Goal: Transaction & Acquisition: Purchase product/service

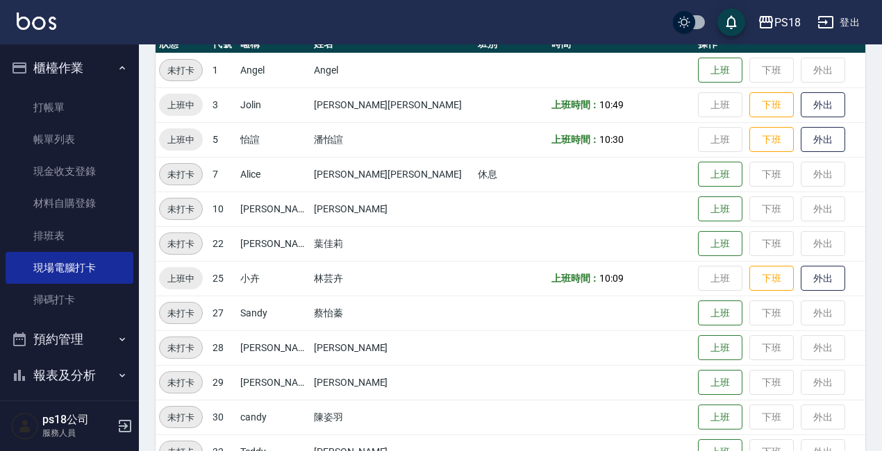
scroll to position [278, 0]
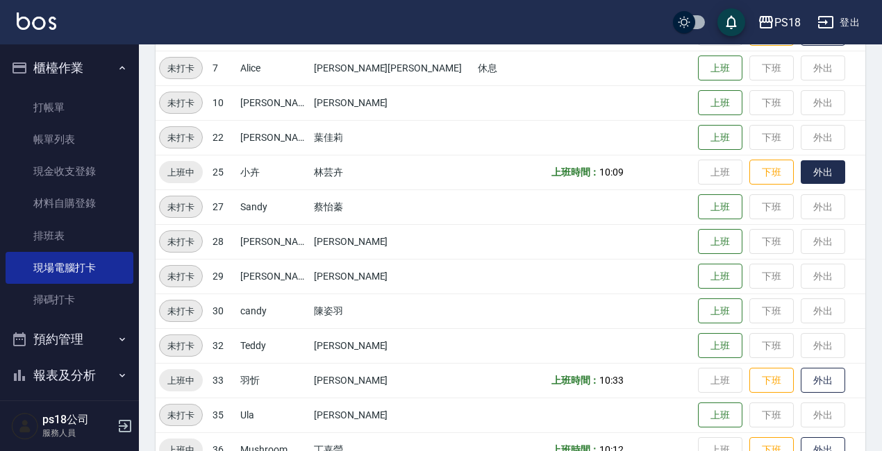
click at [800, 180] on button "外出" at bounding box center [822, 172] width 44 height 24
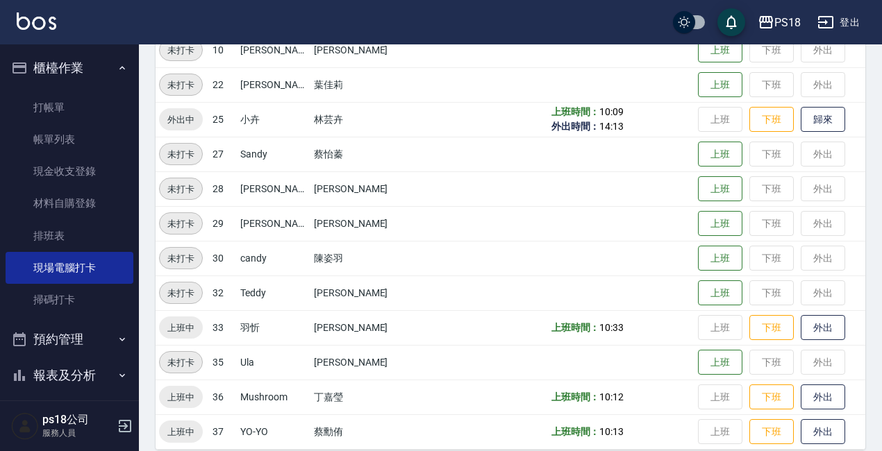
scroll to position [346, 0]
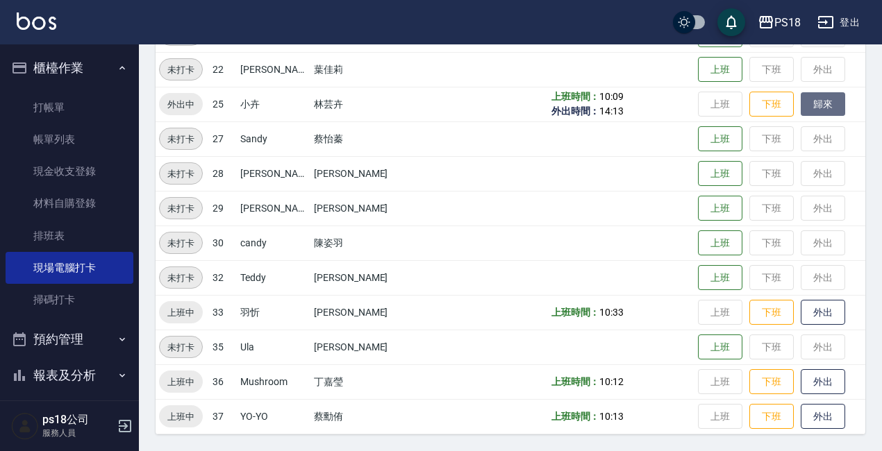
click at [800, 99] on button "歸來" at bounding box center [822, 104] width 44 height 24
click at [800, 413] on button "外出" at bounding box center [822, 417] width 44 height 24
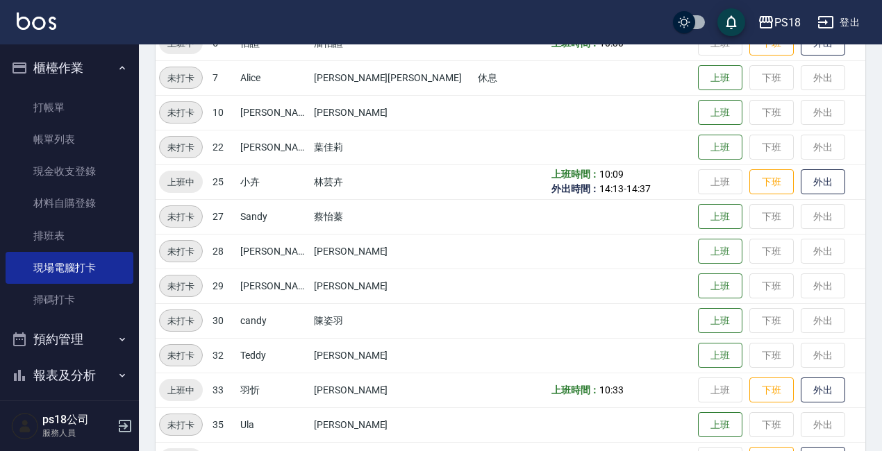
scroll to position [276, 0]
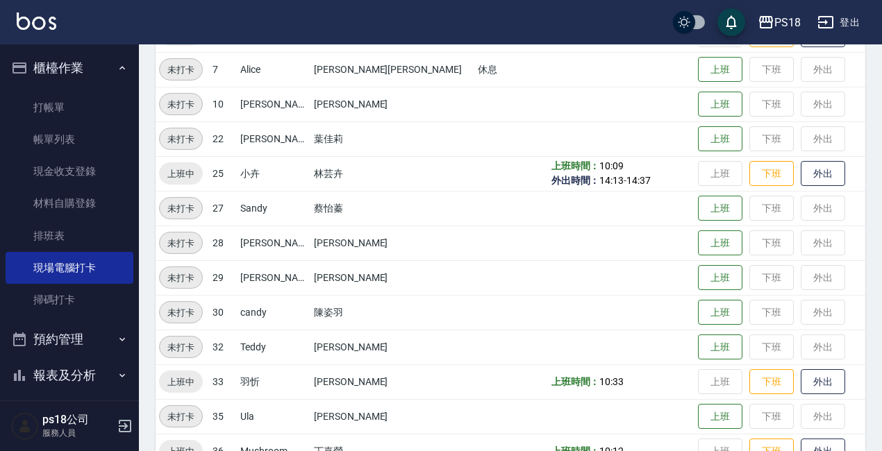
click at [62, 371] on button "報表及分析" at bounding box center [70, 376] width 128 height 36
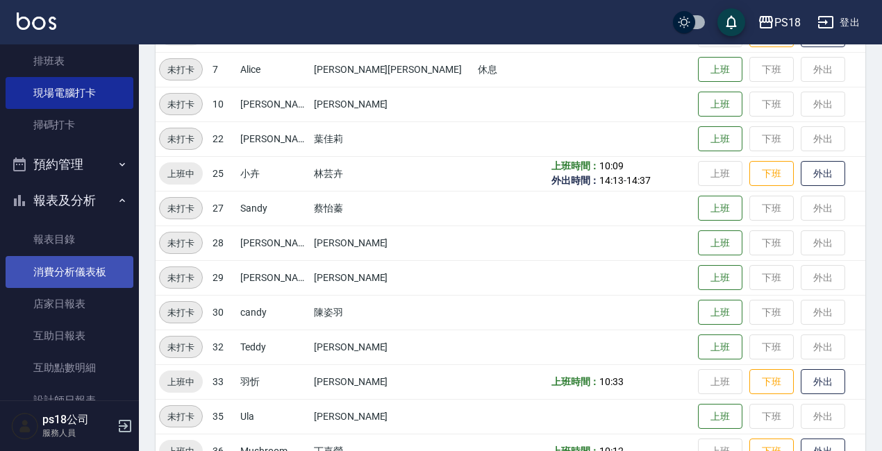
scroll to position [208, 0]
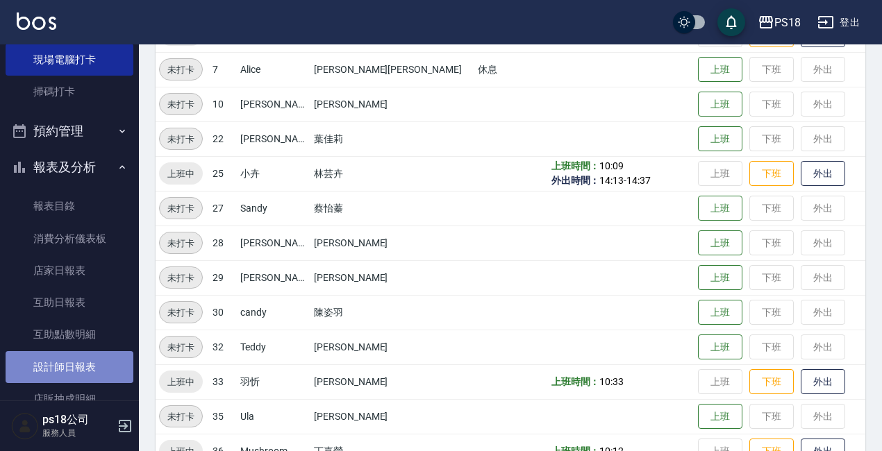
click at [80, 358] on link "設計師日報表" at bounding box center [70, 367] width 128 height 32
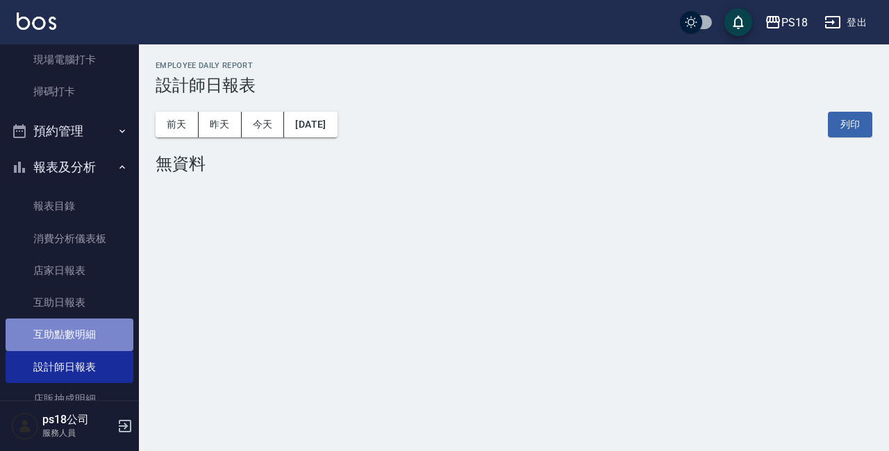
click at [82, 319] on link "互助點數明細" at bounding box center [70, 335] width 128 height 32
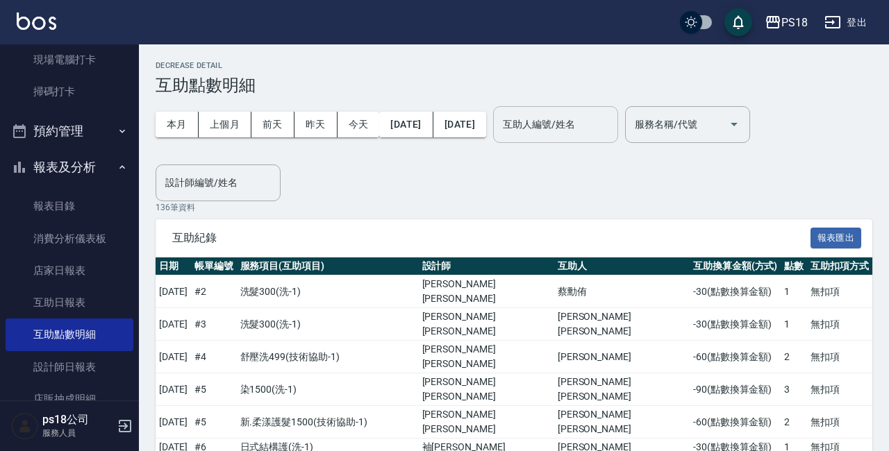
click at [543, 119] on div "互助人編號/姓名" at bounding box center [555, 124] width 125 height 37
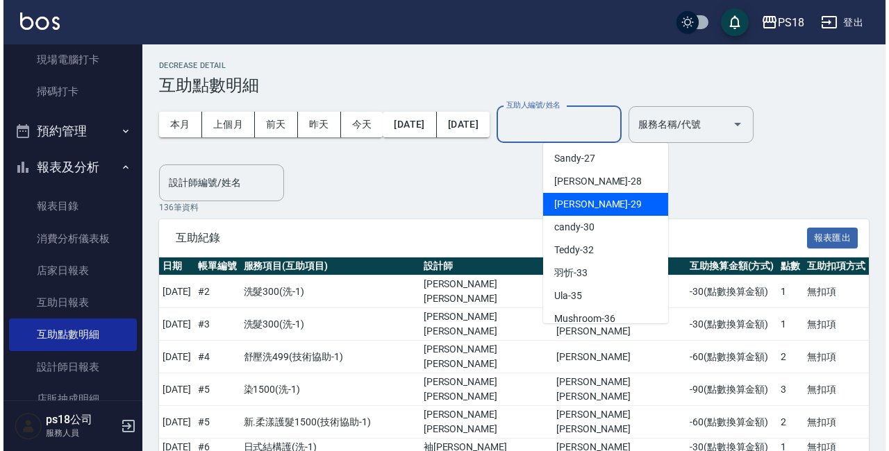
scroll to position [278, 0]
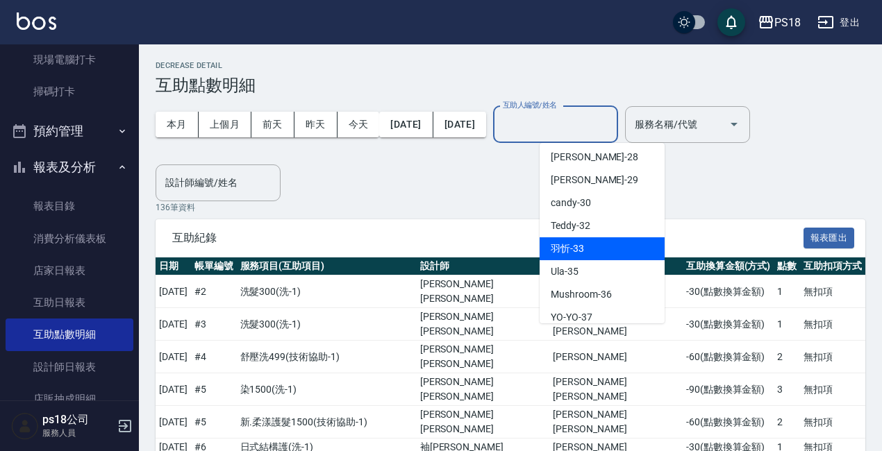
click at [575, 249] on span "[PERSON_NAME] -33" at bounding box center [566, 249] width 33 height 15
type input "[PERSON_NAME]-33"
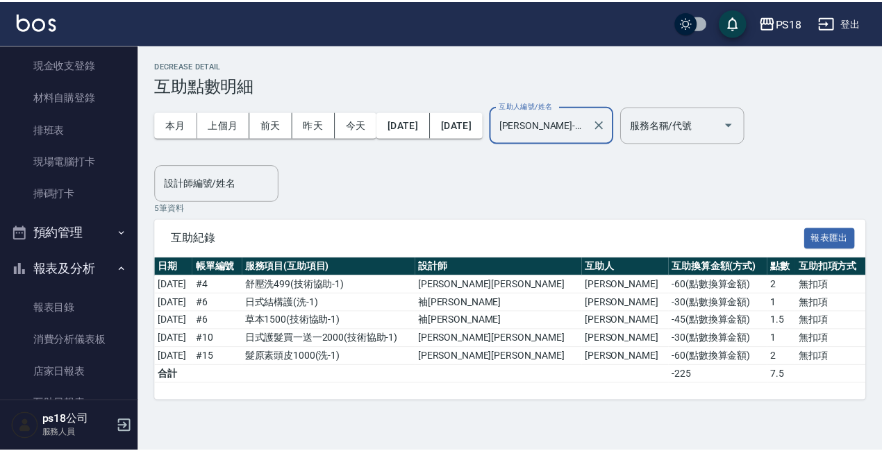
scroll to position [69, 0]
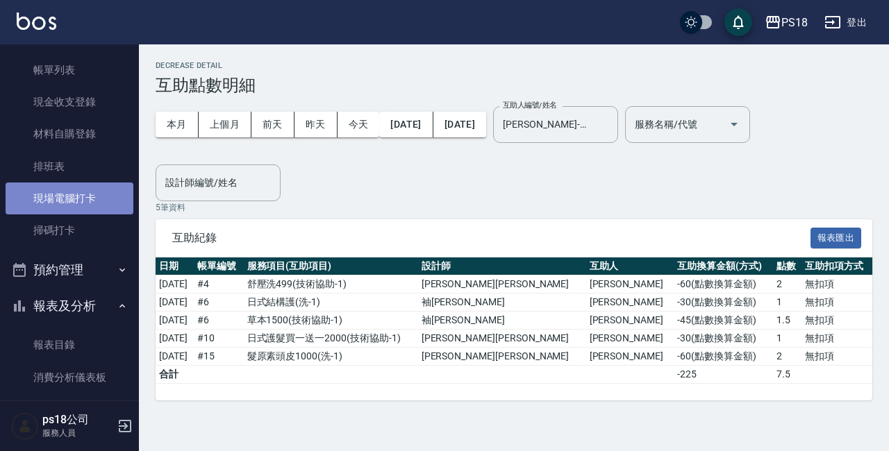
click at [100, 192] on link "現場電腦打卡" at bounding box center [70, 199] width 128 height 32
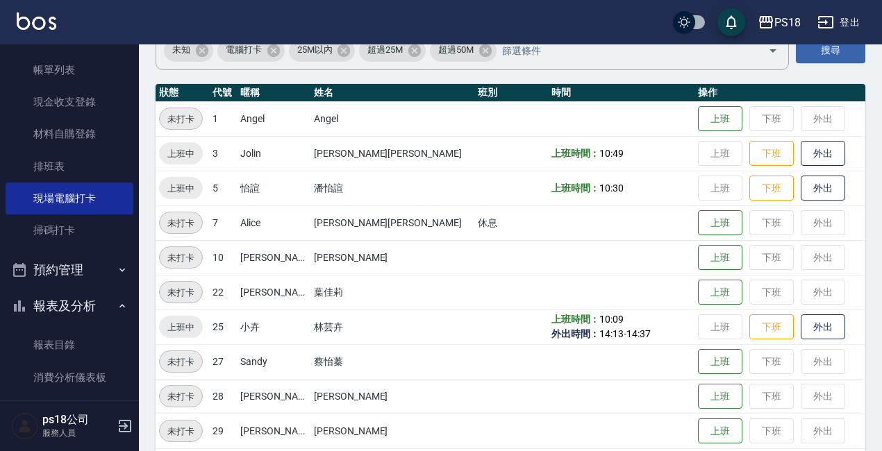
scroll to position [346, 0]
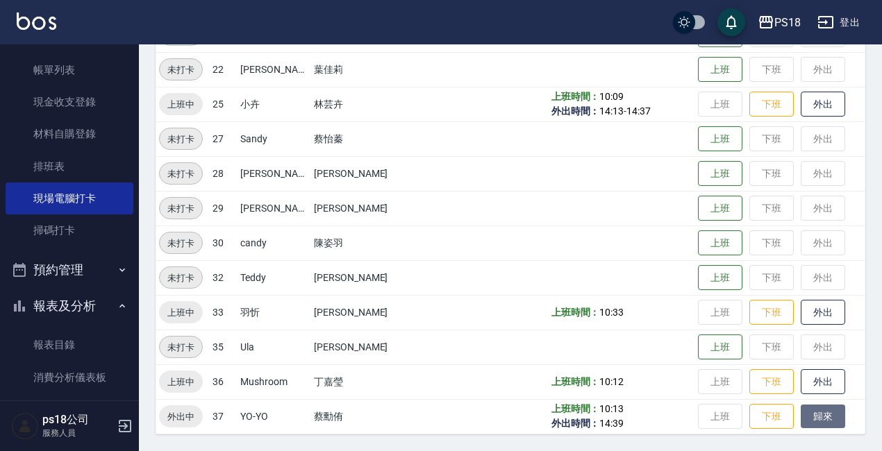
click at [800, 414] on button "歸來" at bounding box center [822, 417] width 44 height 24
click at [807, 386] on button "外出" at bounding box center [822, 382] width 44 height 24
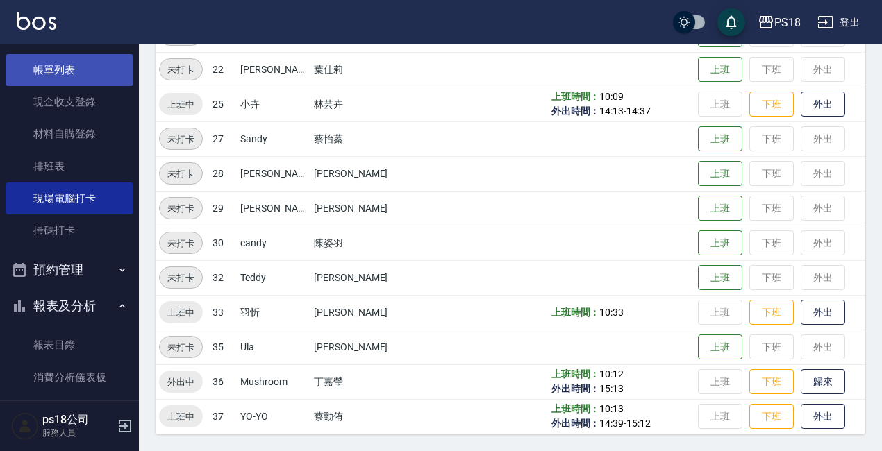
scroll to position [0, 0]
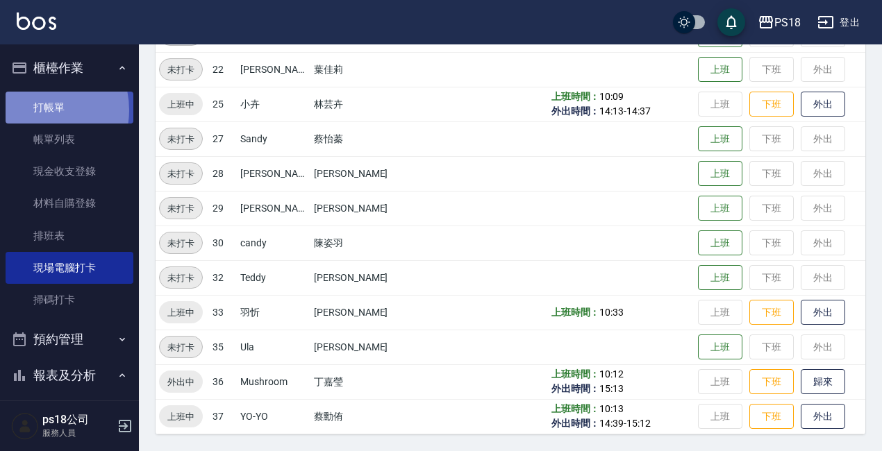
click at [33, 110] on link "打帳單" at bounding box center [70, 108] width 128 height 32
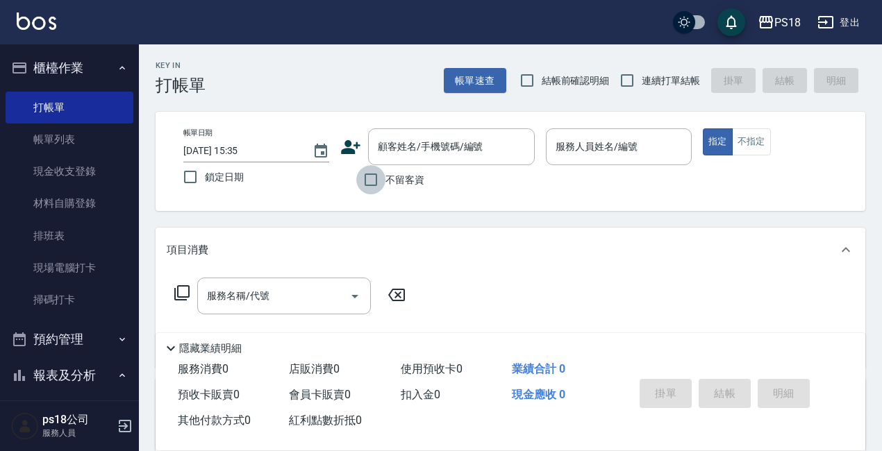
click at [365, 180] on input "不留客資" at bounding box center [370, 179] width 29 height 29
checkbox input "true"
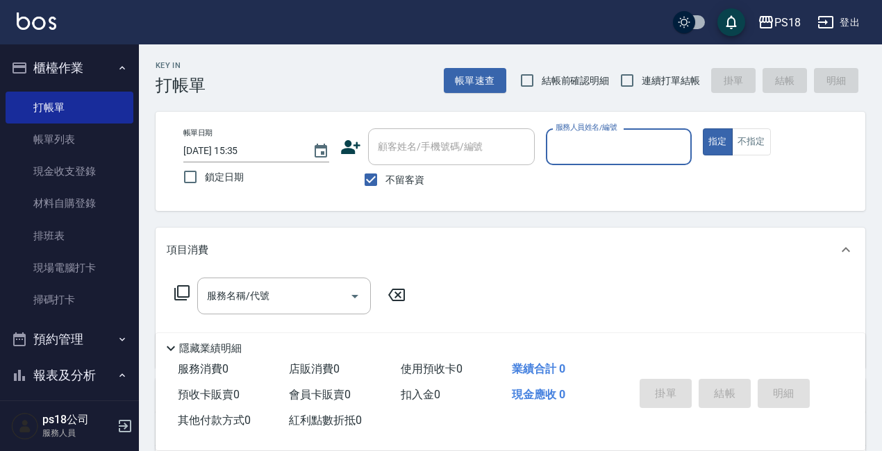
click at [627, 152] on input "服務人員姓名/編號" at bounding box center [618, 147] width 133 height 24
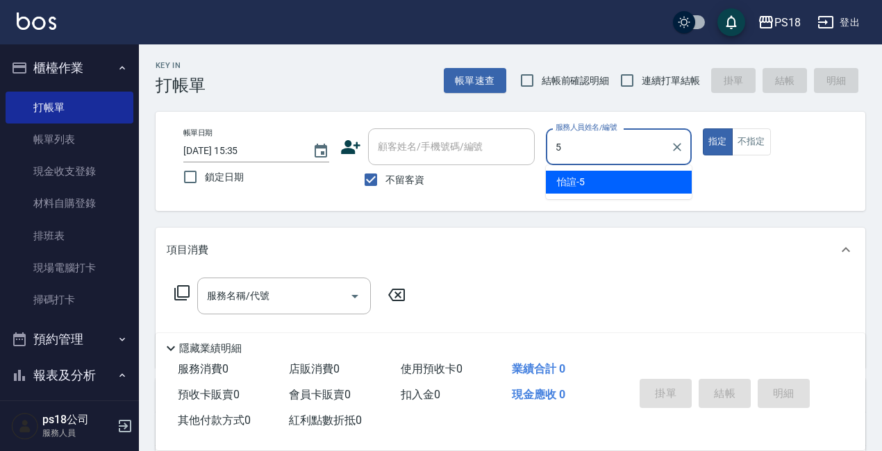
type input "5"
type button "true"
type input "怡諠-5"
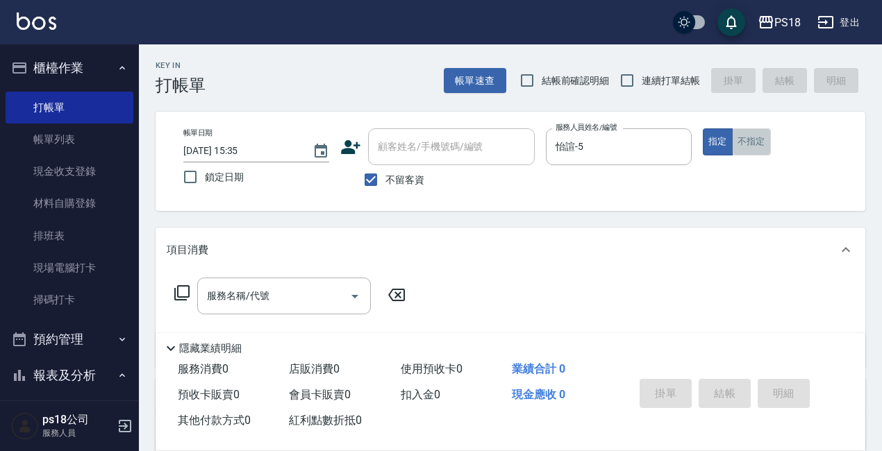
click at [757, 137] on button "不指定" at bounding box center [751, 141] width 39 height 27
click at [625, 76] on input "連續打單結帳" at bounding box center [626, 80] width 29 height 29
checkbox input "true"
click at [180, 293] on icon at bounding box center [182, 293] width 17 height 17
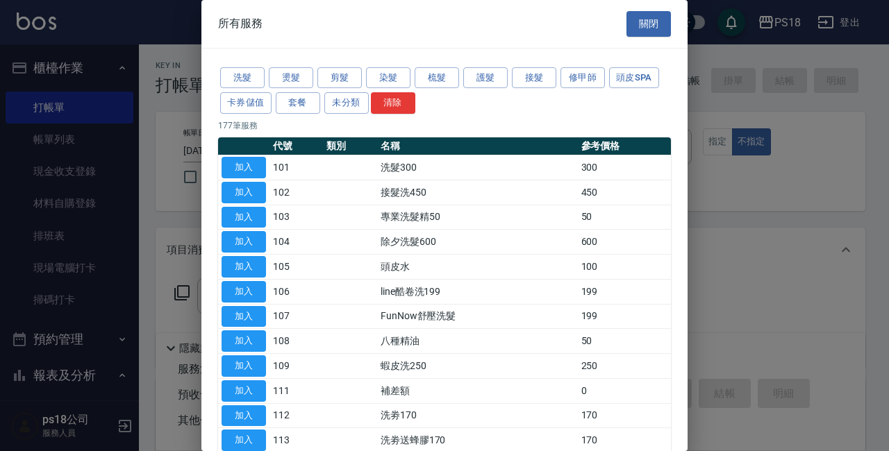
click at [229, 81] on button "洗髮" at bounding box center [242, 78] width 44 height 22
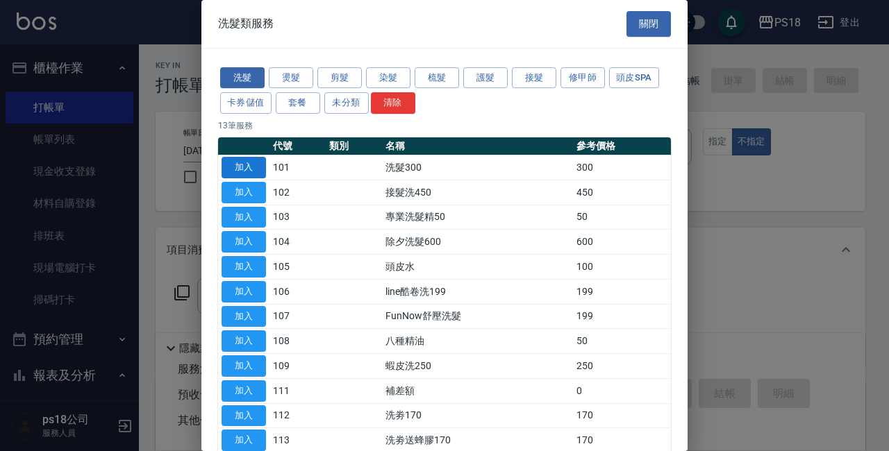
click at [241, 161] on button "加入" at bounding box center [243, 168] width 44 height 22
type input "洗髮300(101)"
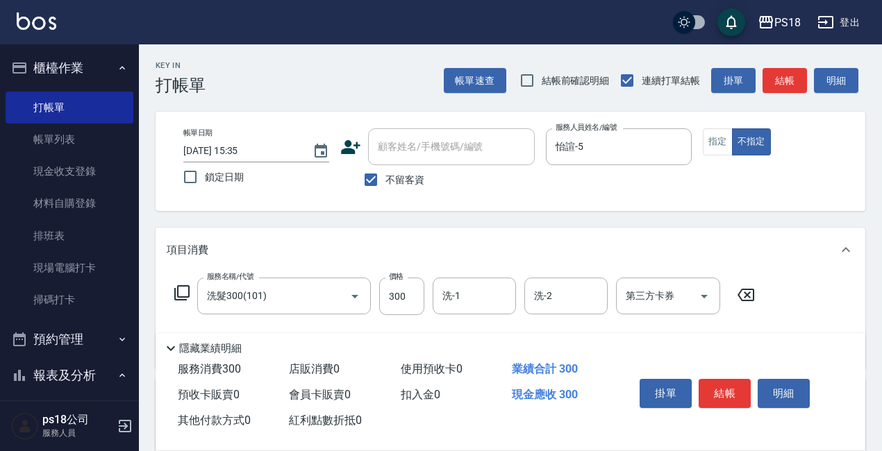
click at [182, 285] on icon at bounding box center [182, 293] width 17 height 17
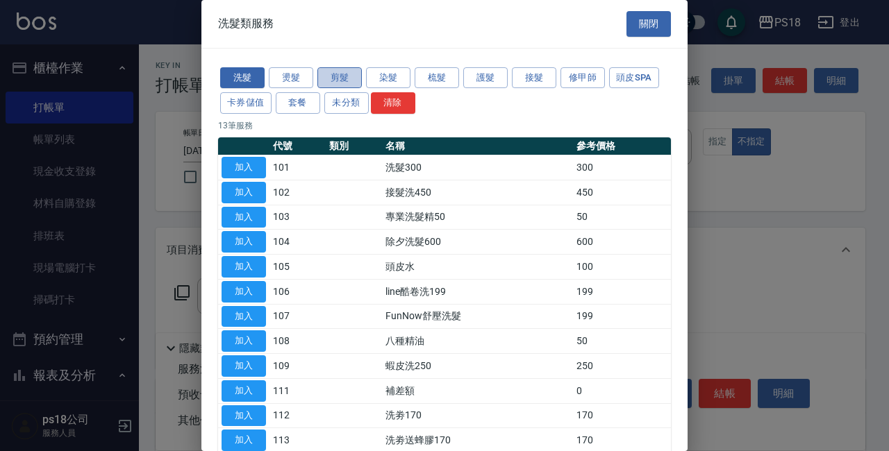
click at [341, 75] on button "剪髮" at bounding box center [339, 78] width 44 height 22
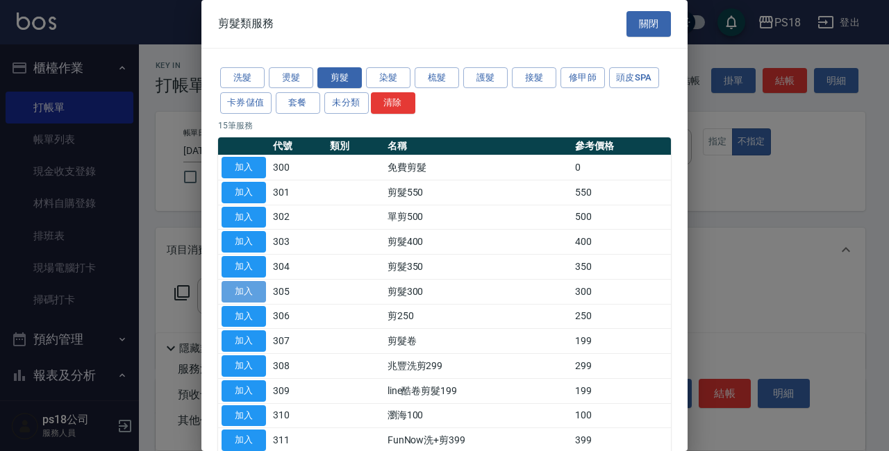
click at [249, 296] on button "加入" at bounding box center [243, 292] width 44 height 22
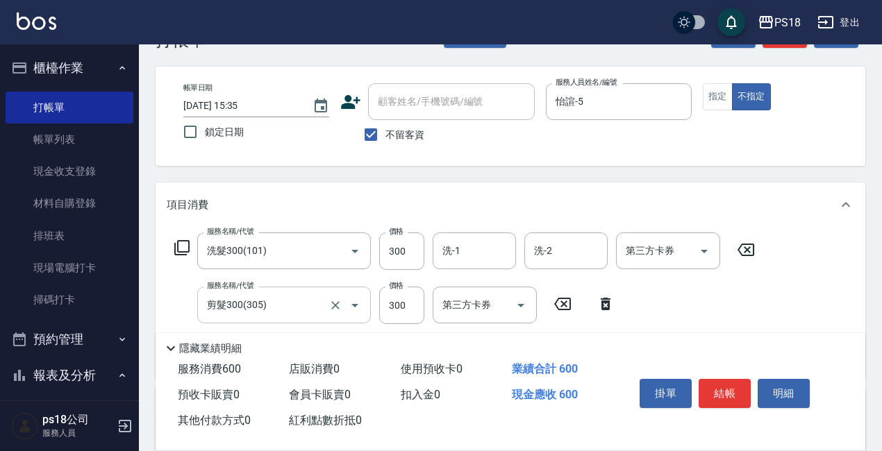
scroll to position [69, 0]
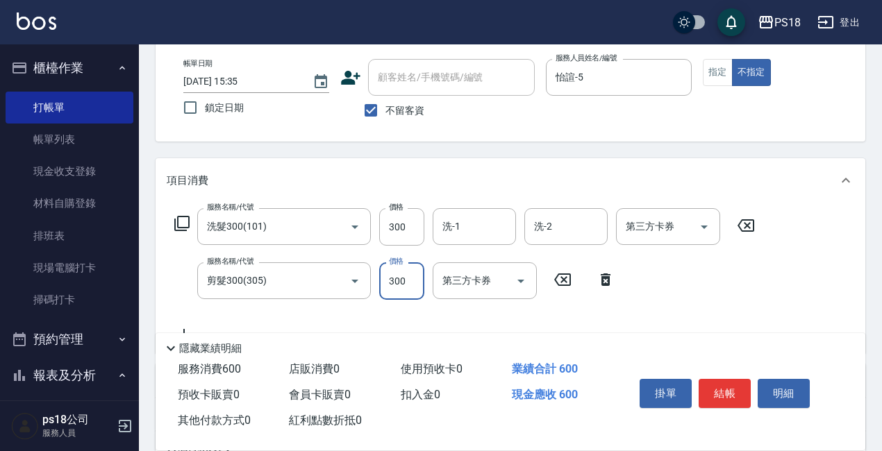
click at [413, 281] on input "300" at bounding box center [401, 280] width 45 height 37
type input "250"
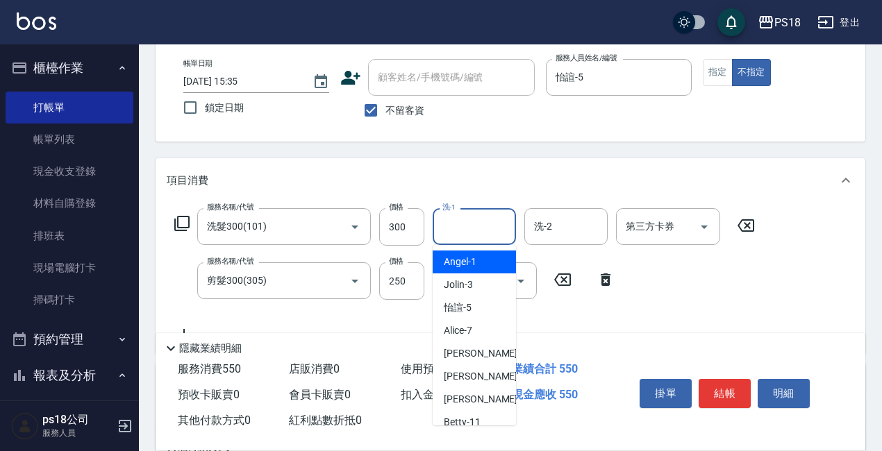
click at [471, 226] on input "洗-1" at bounding box center [474, 227] width 71 height 24
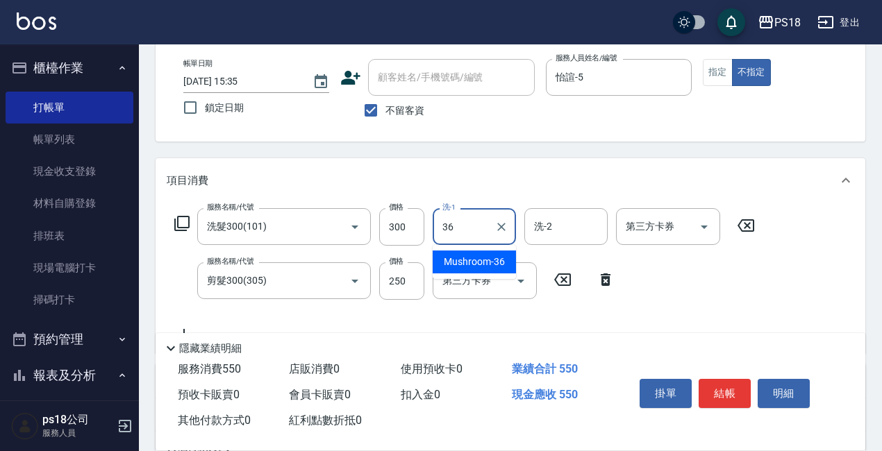
type input "Mushroom-36"
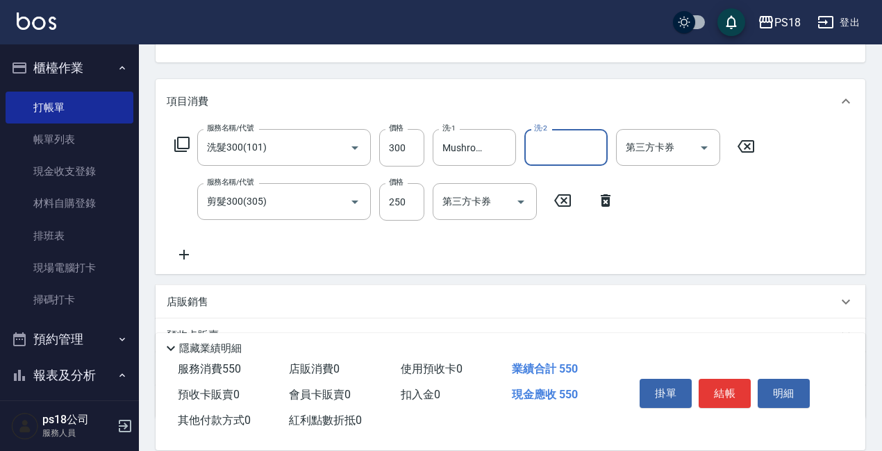
scroll to position [249, 0]
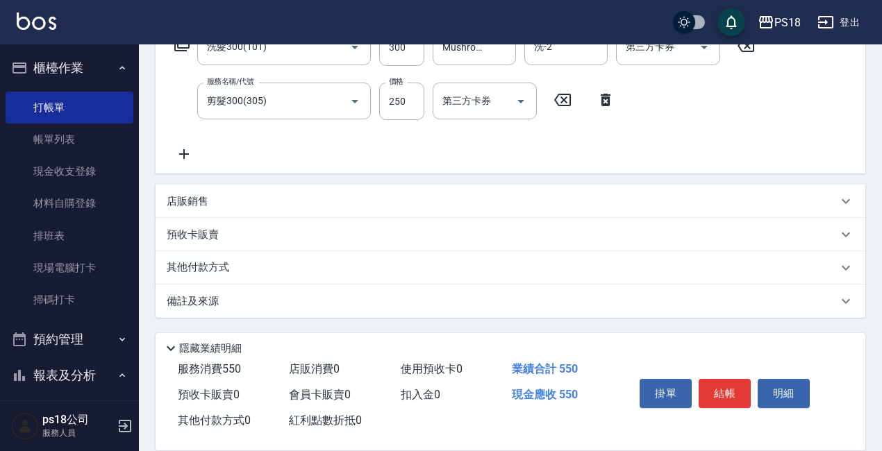
click at [205, 303] on p "備註及來源" at bounding box center [193, 301] width 52 height 15
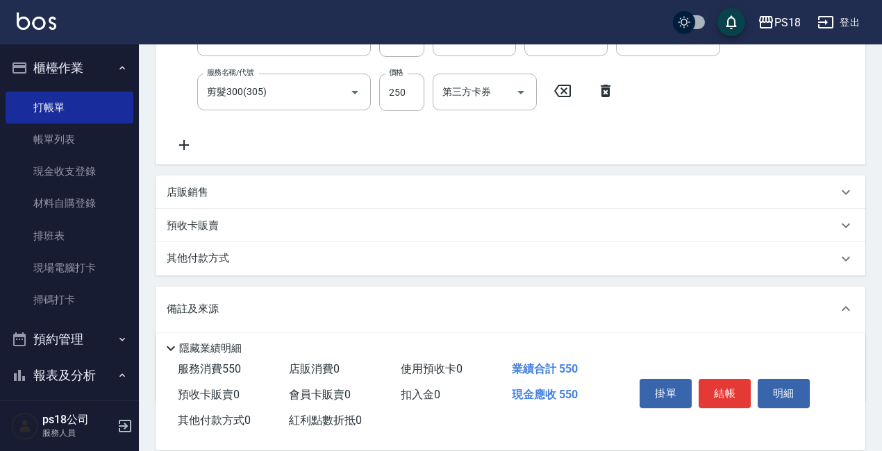
scroll to position [343, 0]
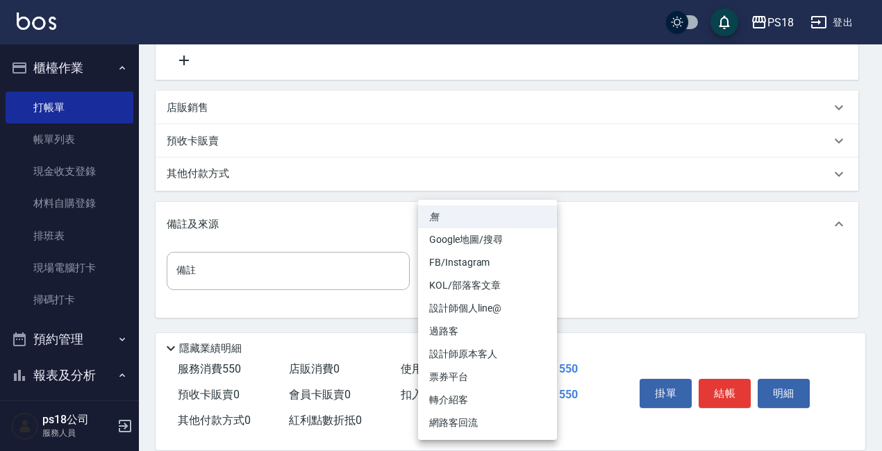
click at [544, 269] on body "PS18 登出 櫃檯作業 打帳單 帳單列表 現金收支登錄 材料自購登錄 排班表 現場電腦打卡 掃碼打卡 預約管理 預約管理 單日預約紀錄 單週預約紀錄 報表及…" at bounding box center [441, 54] width 882 height 794
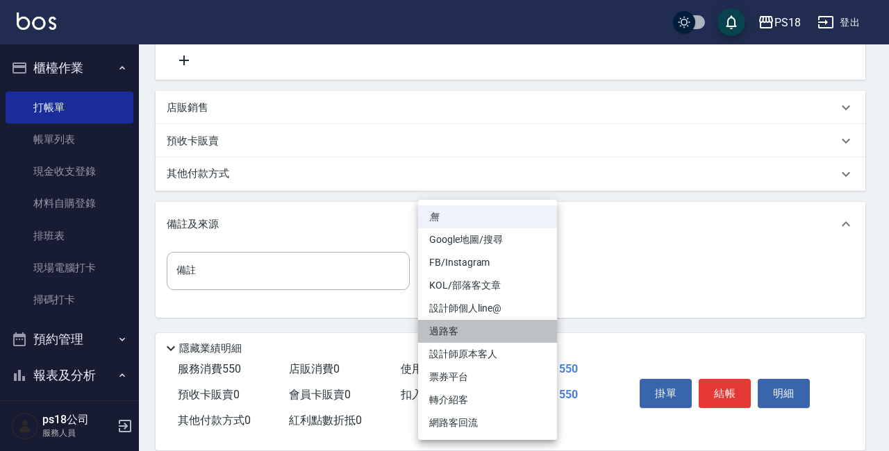
click at [447, 323] on li "過路客" at bounding box center [487, 331] width 139 height 23
type input "過路客"
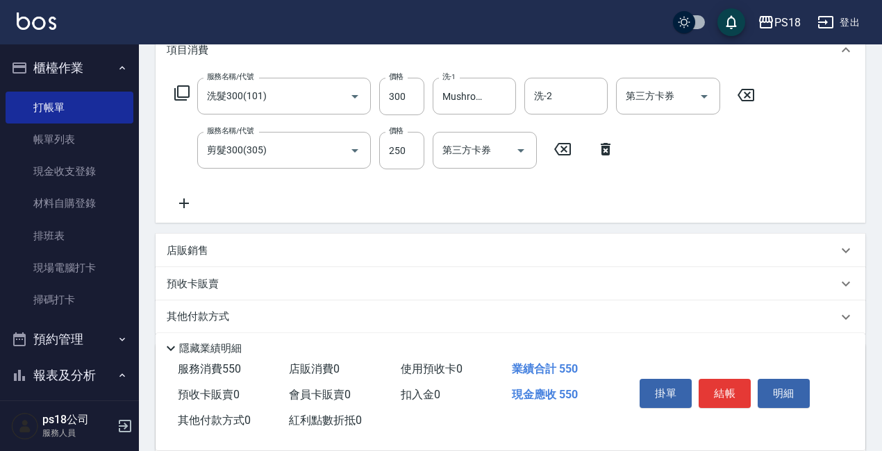
scroll to position [65, 0]
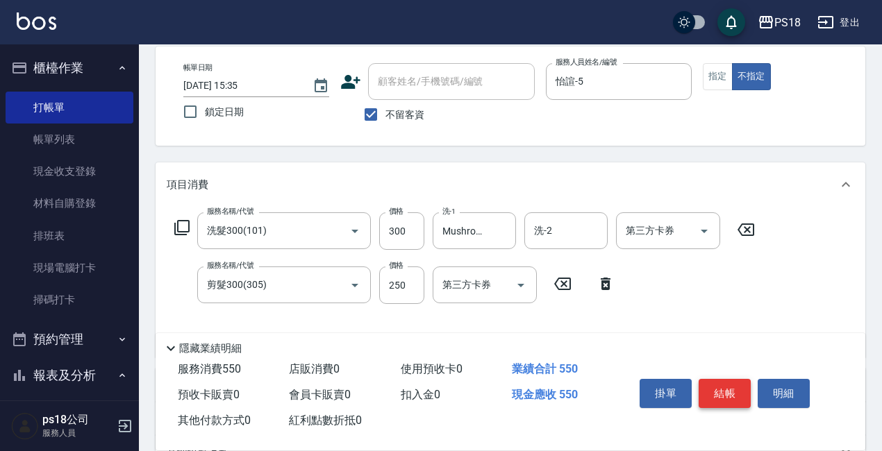
click at [719, 383] on button "結帳" at bounding box center [724, 393] width 52 height 29
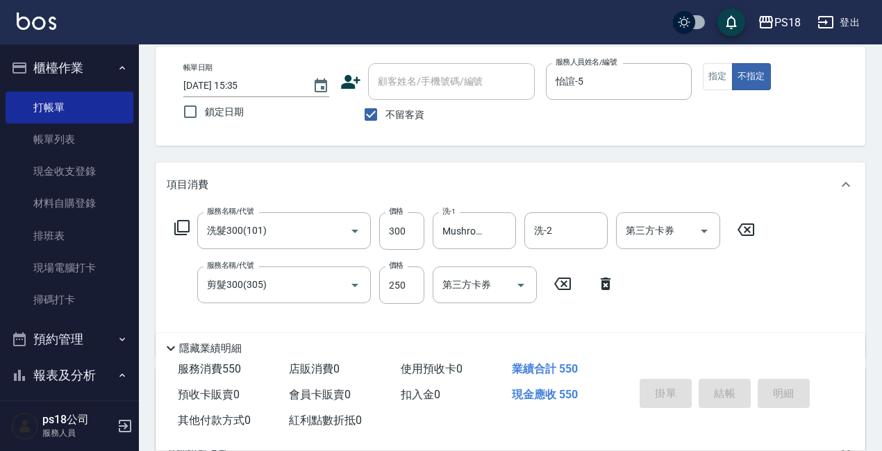
type input "[DATE] 15:39"
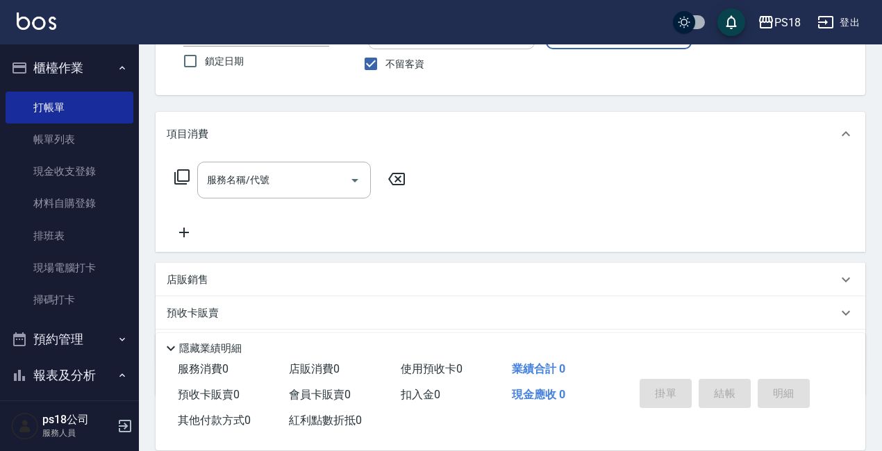
scroll to position [0, 0]
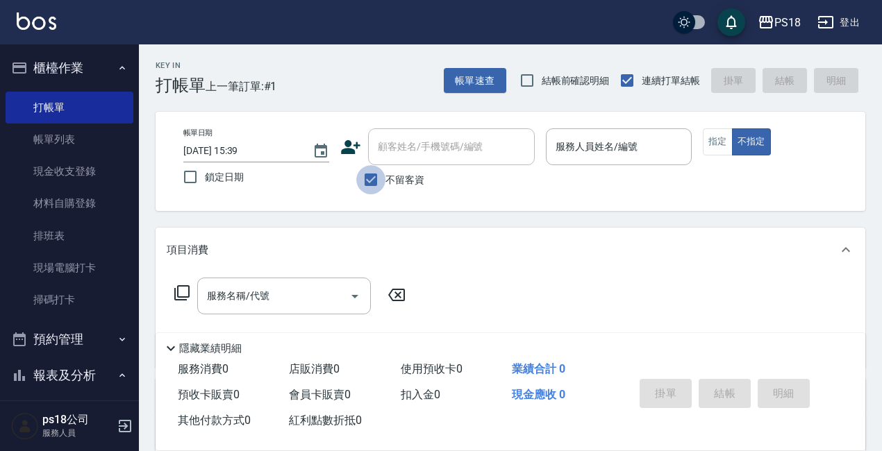
click at [369, 183] on input "不留客資" at bounding box center [370, 179] width 29 height 29
checkbox input "false"
click at [390, 152] on input "顧客姓名/手機號碼/編號" at bounding box center [440, 147] width 133 height 24
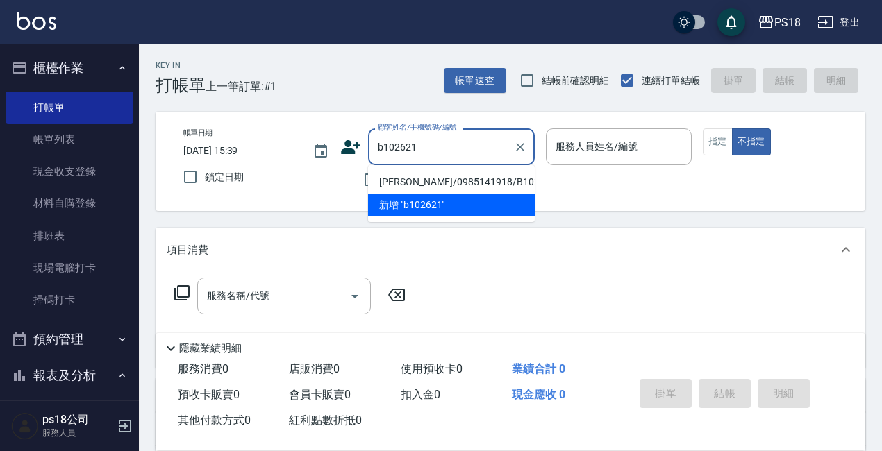
click at [392, 182] on li "[PERSON_NAME]/0985141918/B102621" at bounding box center [451, 182] width 167 height 23
type input "[PERSON_NAME]/0985141918/B102621"
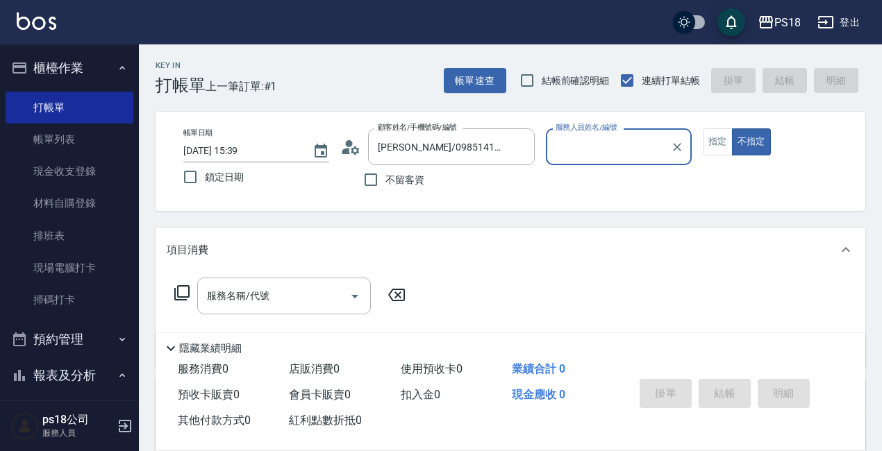
type input "Betty-11"
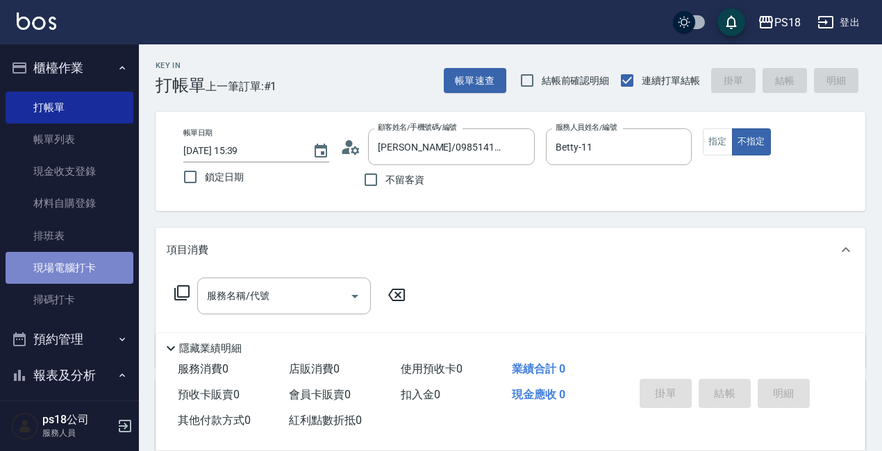
drag, startPoint x: 69, startPoint y: 262, endPoint x: 78, endPoint y: 257, distance: 10.6
click at [72, 262] on link "現場電腦打卡" at bounding box center [70, 268] width 128 height 32
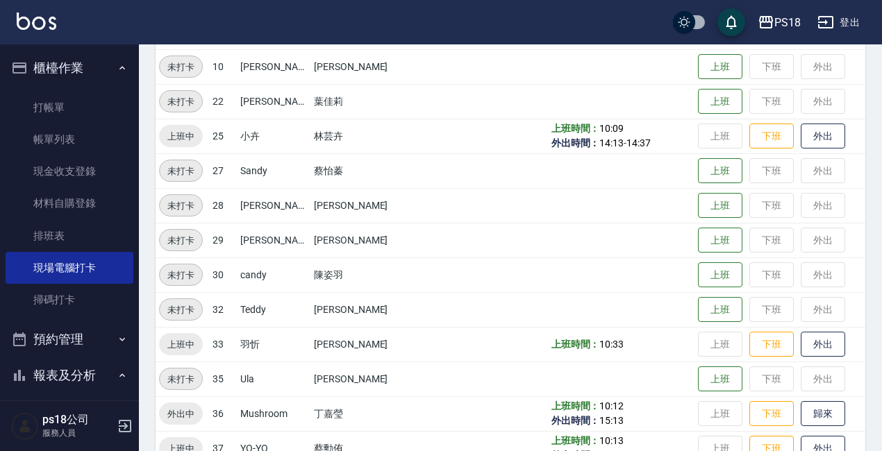
scroll to position [346, 0]
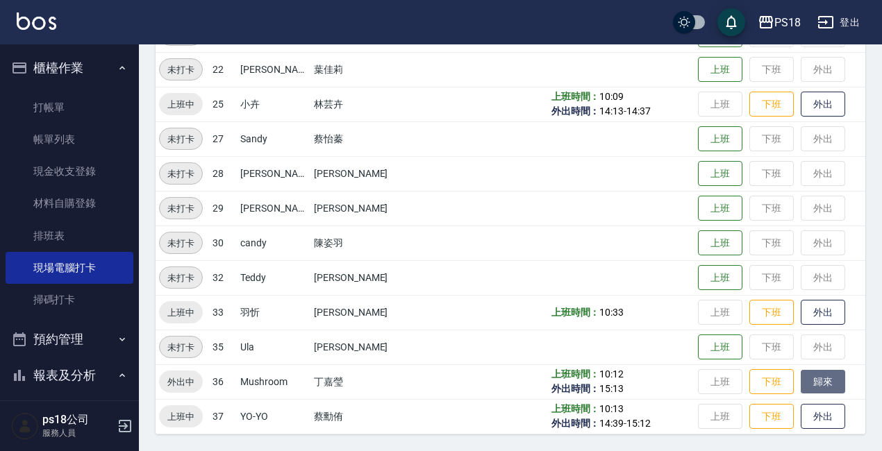
click at [800, 376] on button "歸來" at bounding box center [822, 382] width 44 height 24
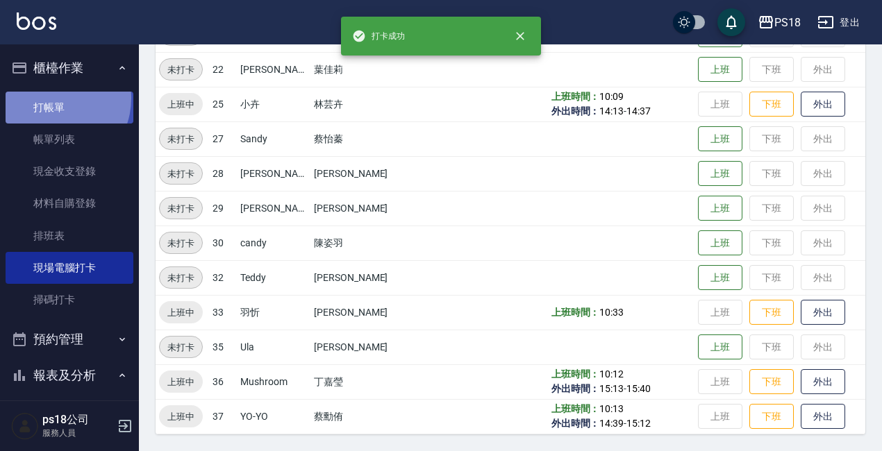
click at [51, 98] on link "打帳單" at bounding box center [70, 108] width 128 height 32
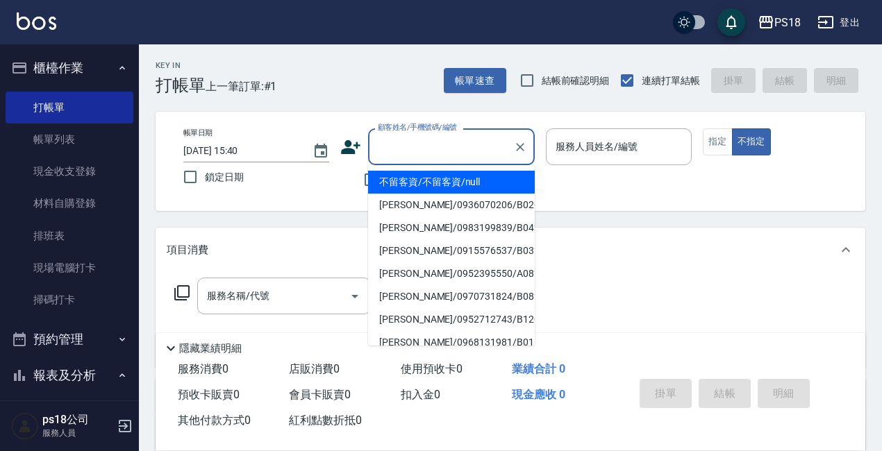
click at [417, 144] on input "顧客姓名/手機號碼/編號" at bounding box center [440, 147] width 133 height 24
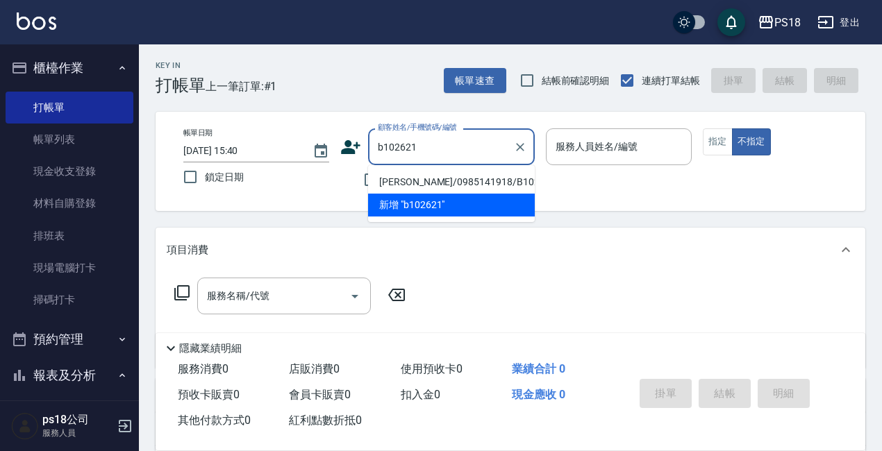
click at [500, 178] on li "[PERSON_NAME]/0985141918/B102621" at bounding box center [451, 182] width 167 height 23
type input "[PERSON_NAME]/0985141918/B102621"
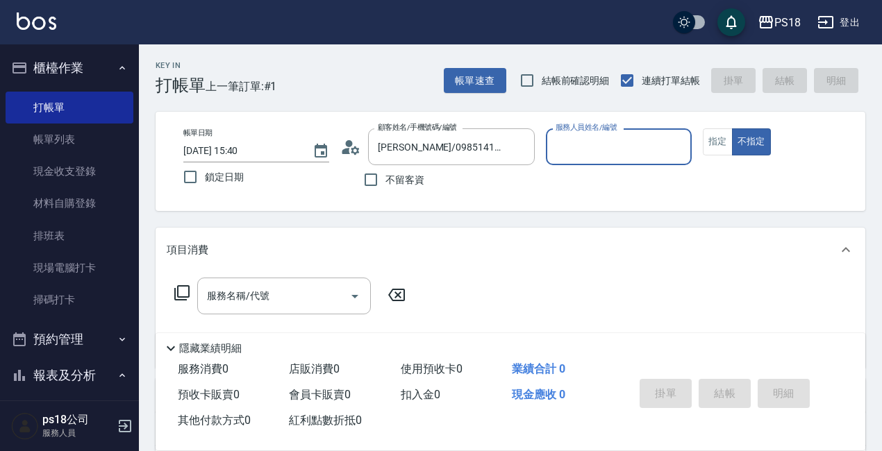
type input "Betty-11"
click at [708, 146] on button "指定" at bounding box center [718, 141] width 30 height 27
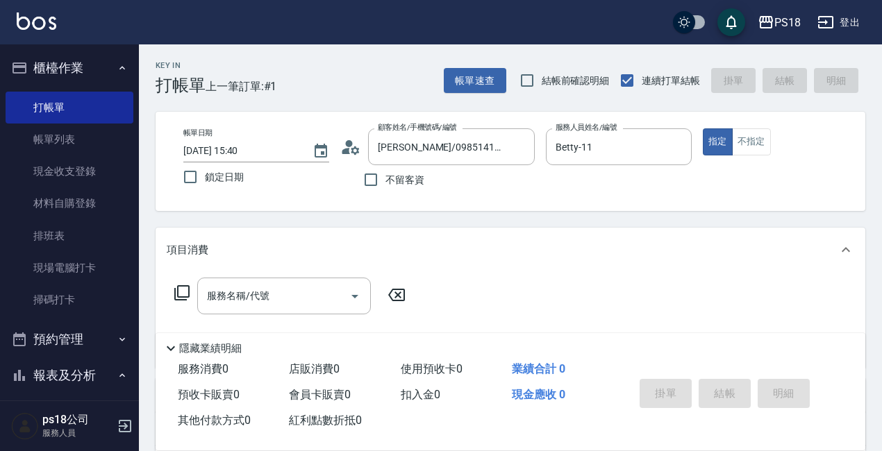
click at [181, 292] on icon at bounding box center [182, 293] width 17 height 17
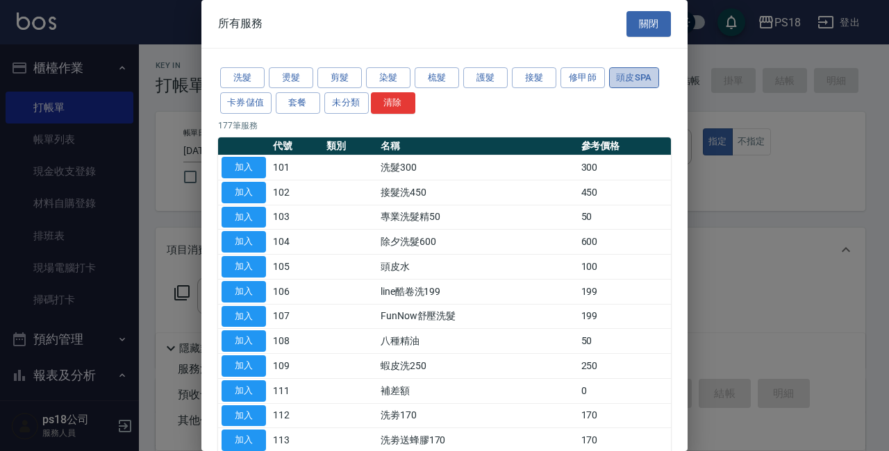
click at [612, 78] on button "頭皮SPA" at bounding box center [634, 78] width 50 height 22
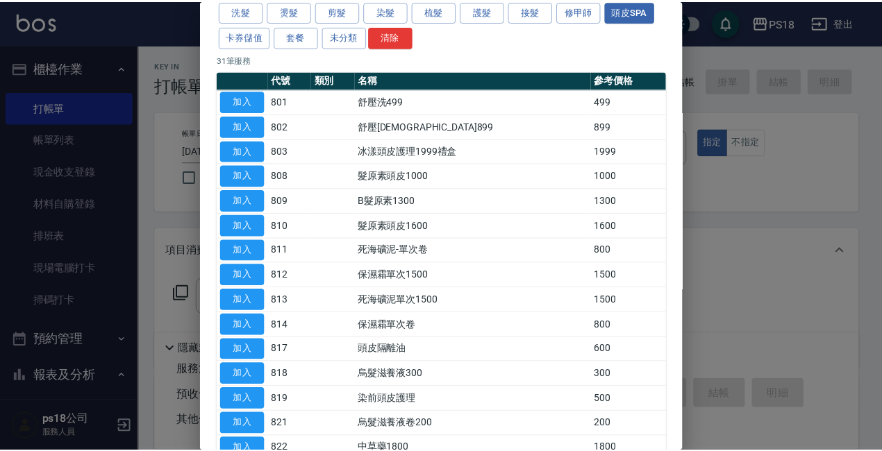
scroll to position [139, 0]
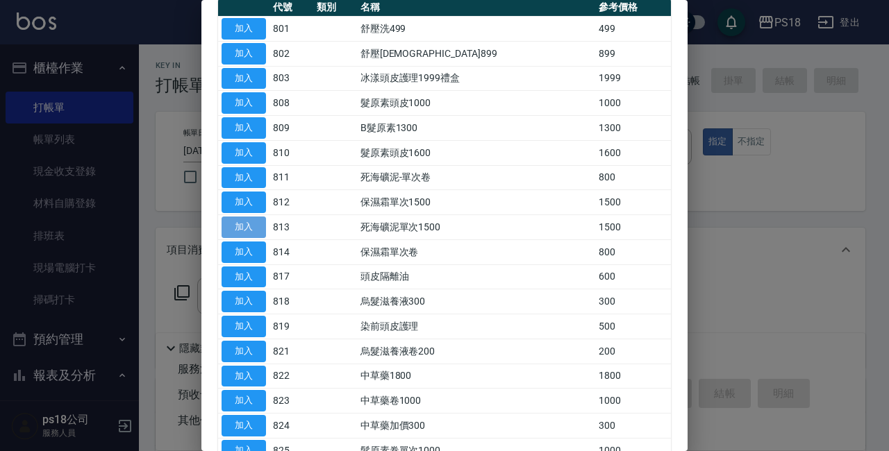
click at [256, 218] on button "加入" at bounding box center [243, 228] width 44 height 22
type input "死海礦泥單次1500(813)"
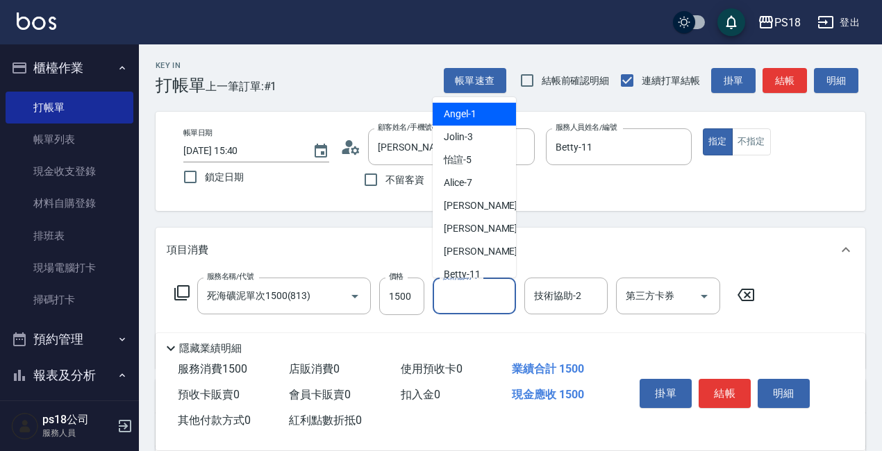
click at [466, 297] on input "技術協助-1" at bounding box center [474, 296] width 71 height 24
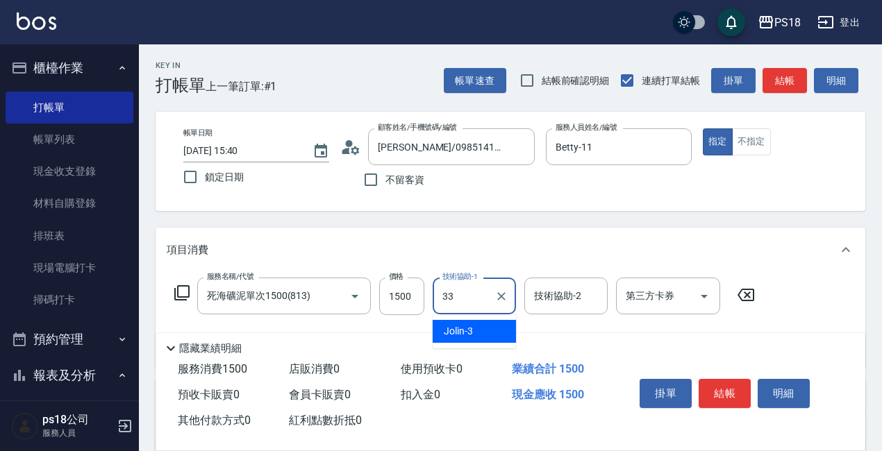
type input "[PERSON_NAME]-33"
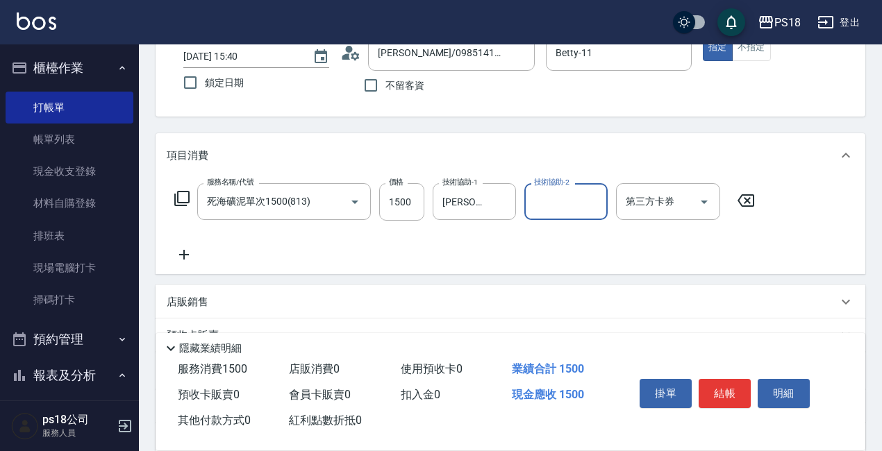
scroll to position [94, 0]
click at [411, 199] on input "1500" at bounding box center [401, 202] width 45 height 37
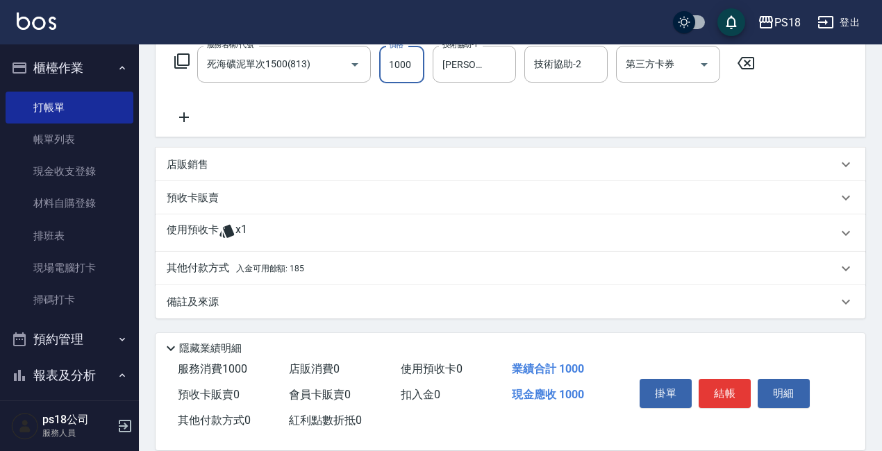
scroll to position [233, 0]
type input "1000"
click at [198, 297] on p "備註及來源" at bounding box center [193, 301] width 52 height 15
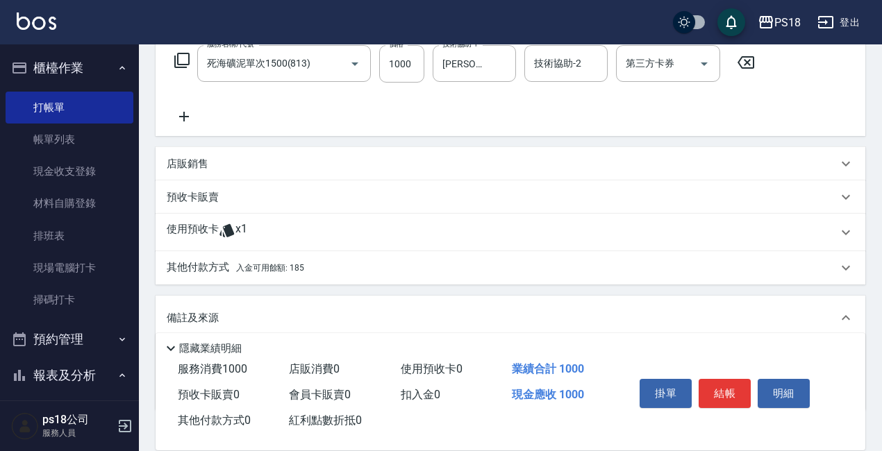
scroll to position [326, 0]
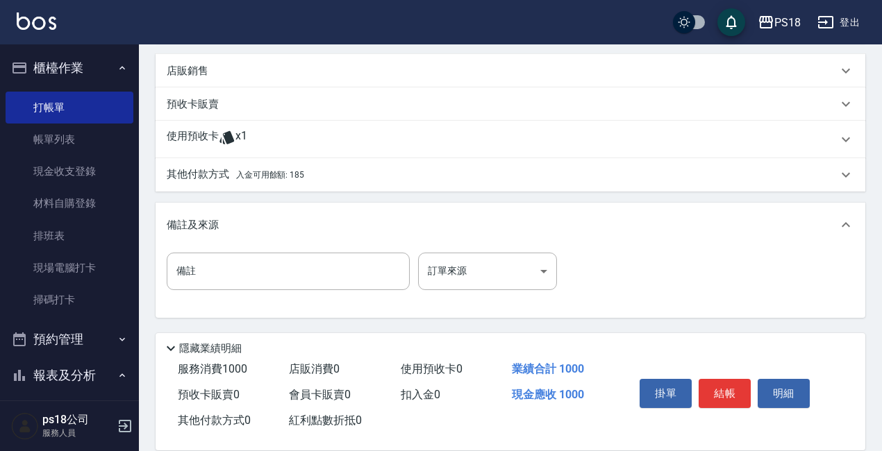
click at [183, 176] on p "其他付款方式 入金可用餘額: 185" at bounding box center [235, 174] width 137 height 15
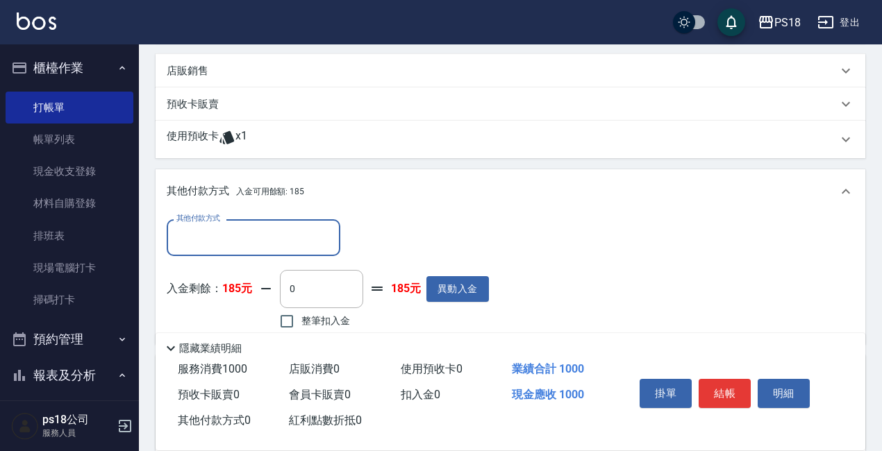
scroll to position [0, 0]
click at [197, 234] on input "其他付款方式" at bounding box center [253, 238] width 161 height 24
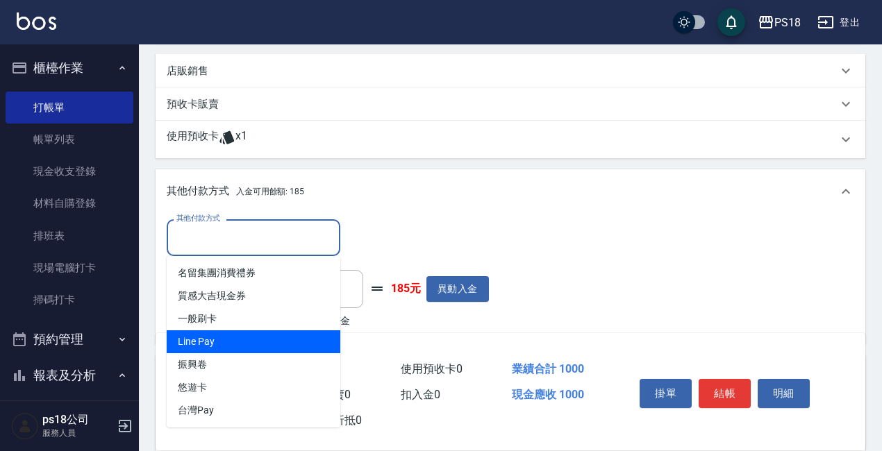
click at [192, 347] on span "Line Pay" at bounding box center [254, 341] width 174 height 23
type input "Line Pay"
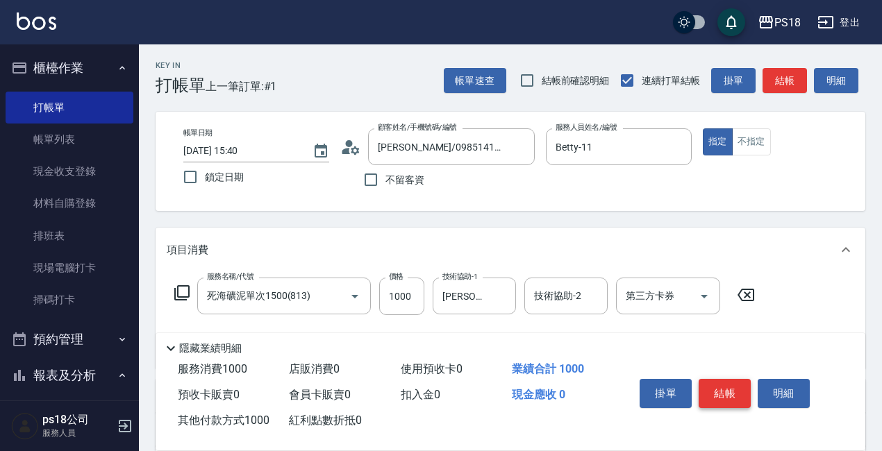
type input "1000"
click at [721, 382] on button "結帳" at bounding box center [724, 393] width 52 height 29
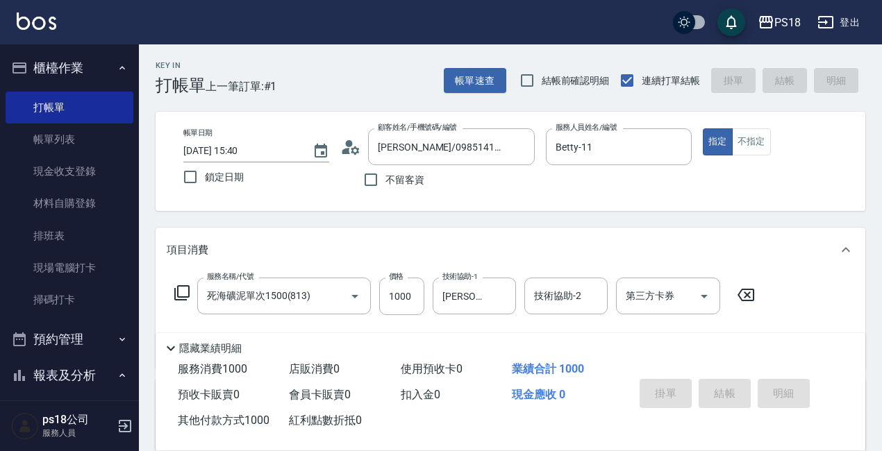
type input "[DATE] 15:42"
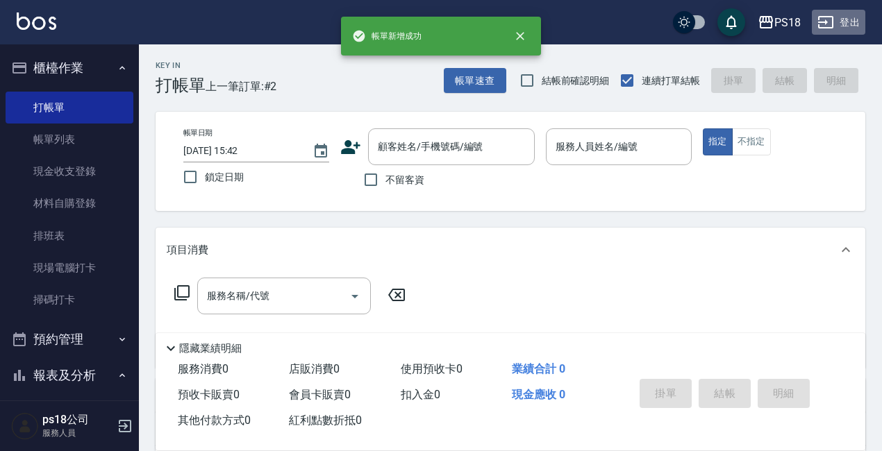
click at [848, 27] on button "登出" at bounding box center [838, 23] width 53 height 26
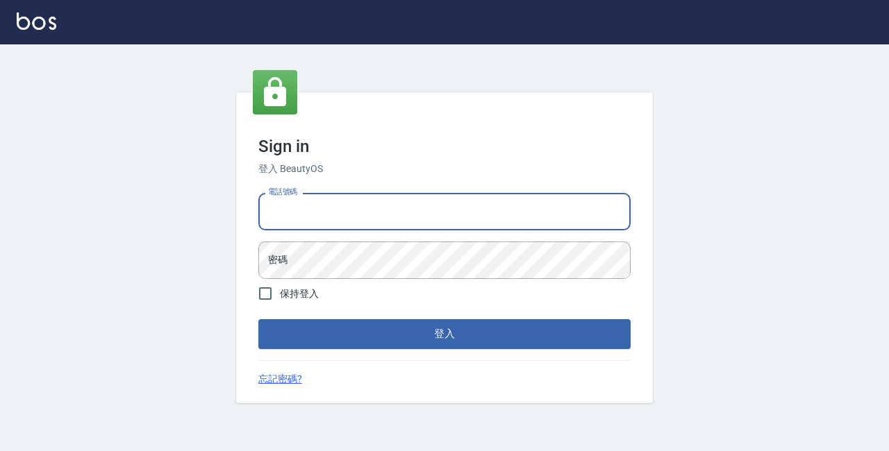
click at [451, 199] on input "電話號碼" at bounding box center [444, 211] width 372 height 37
type input "0928704656"
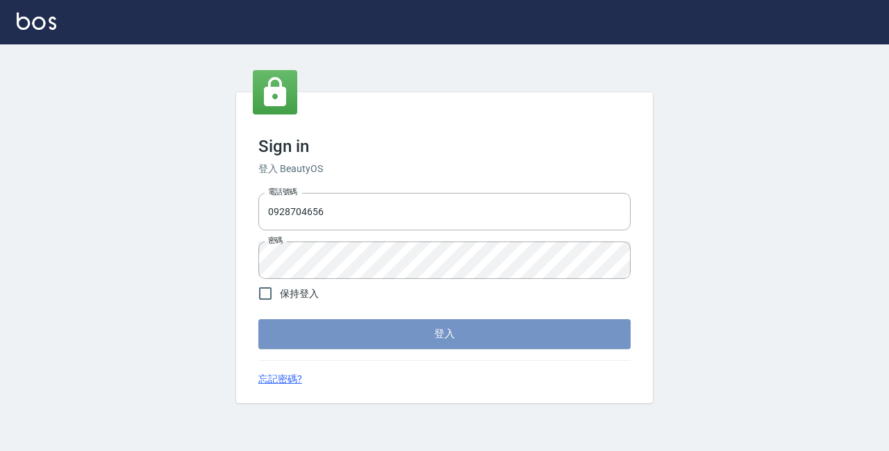
drag, startPoint x: 460, startPoint y: 331, endPoint x: 482, endPoint y: 331, distance: 22.9
click at [464, 331] on button "登入" at bounding box center [444, 333] width 372 height 29
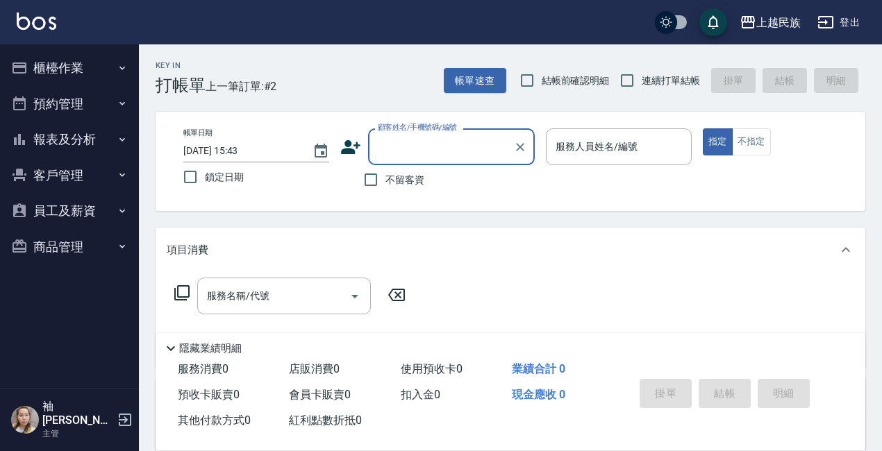
click at [403, 151] on input "顧客姓名/手機號碼/編號" at bounding box center [440, 147] width 133 height 24
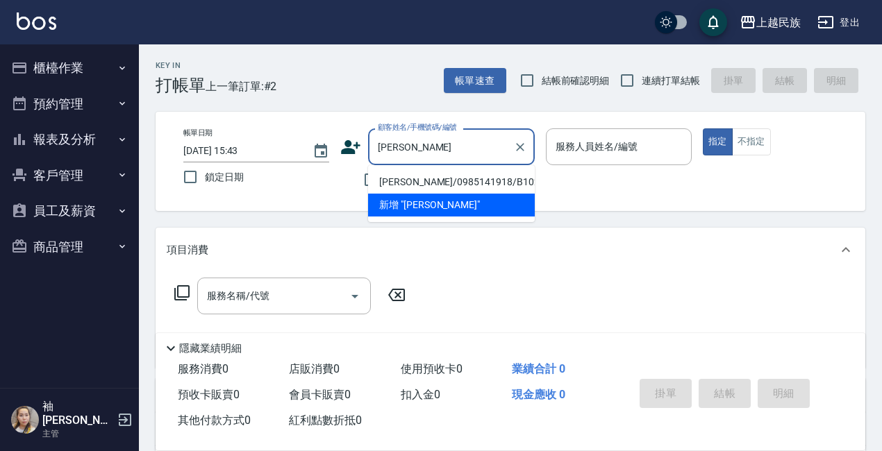
click at [432, 176] on li "張玲惠/0985141918/B102621" at bounding box center [451, 182] width 167 height 23
type input "張玲惠/0985141918/B102621"
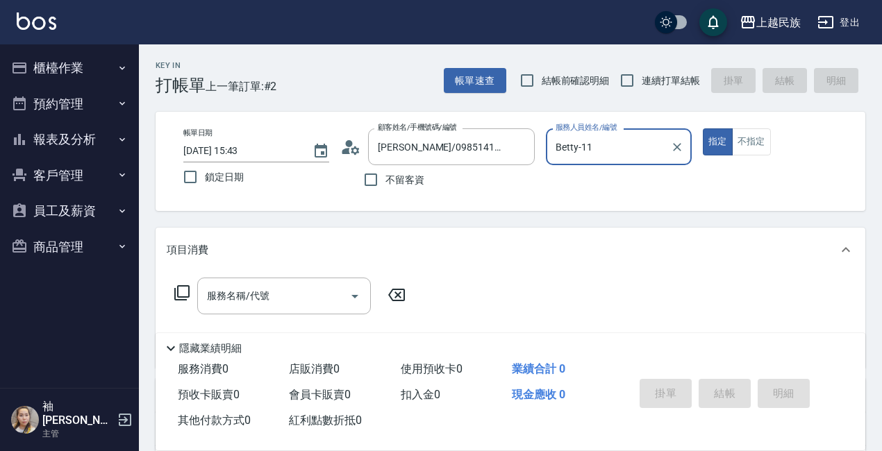
type input "Betty-11"
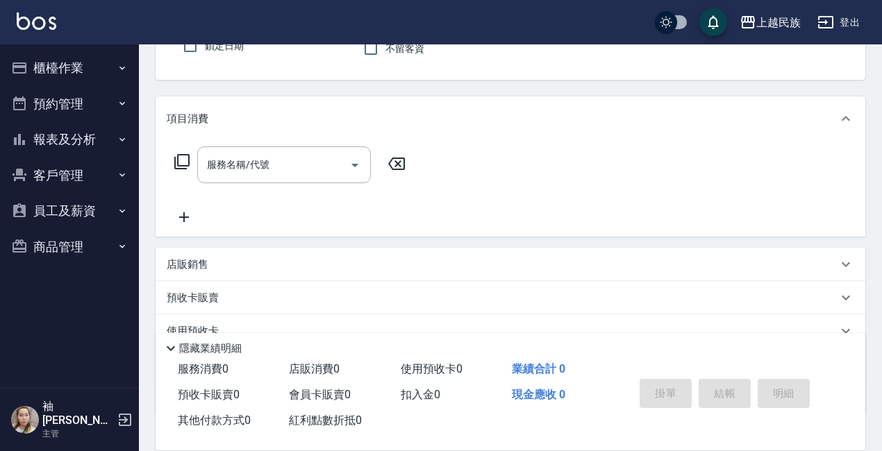
scroll to position [228, 0]
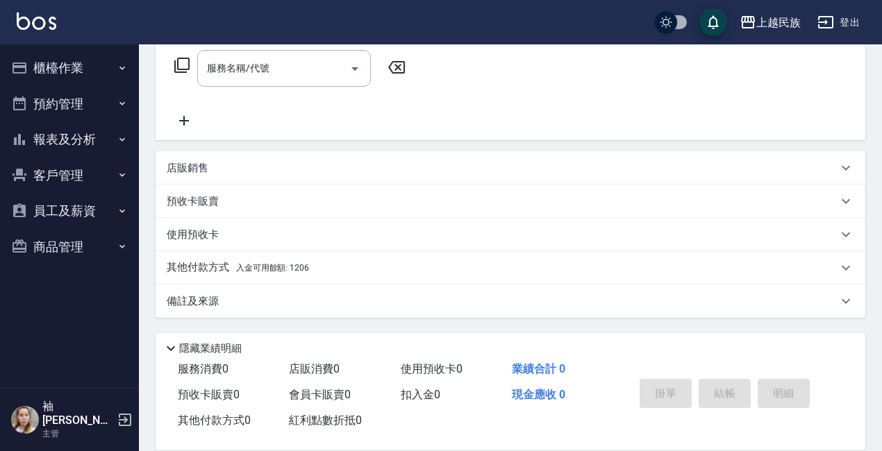
click at [183, 63] on icon at bounding box center [182, 65] width 17 height 17
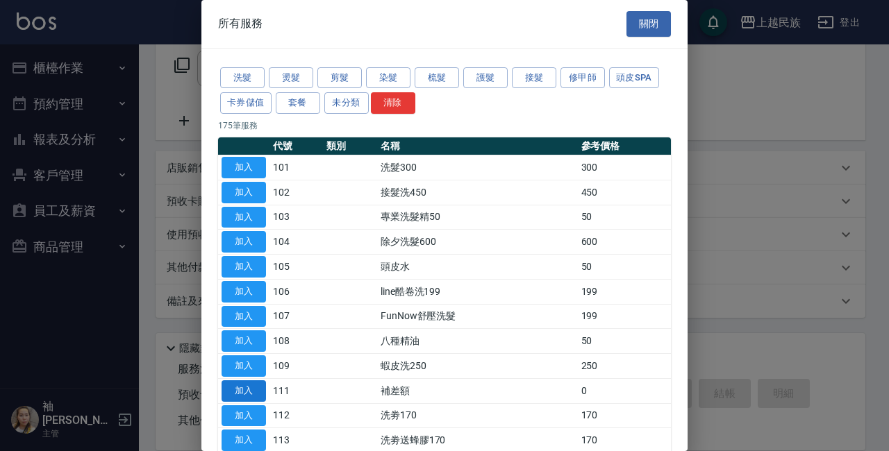
click at [234, 393] on button "加入" at bounding box center [243, 391] width 44 height 22
type input "補差額(111)"
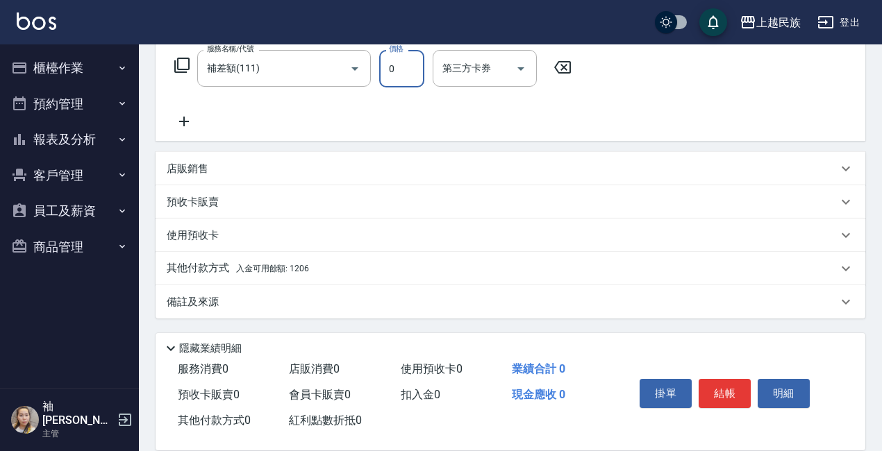
click at [403, 72] on input "0" at bounding box center [401, 68] width 45 height 37
type input "275"
click at [201, 262] on p "其他付款方式 入金可用餘額: 1206" at bounding box center [238, 268] width 142 height 15
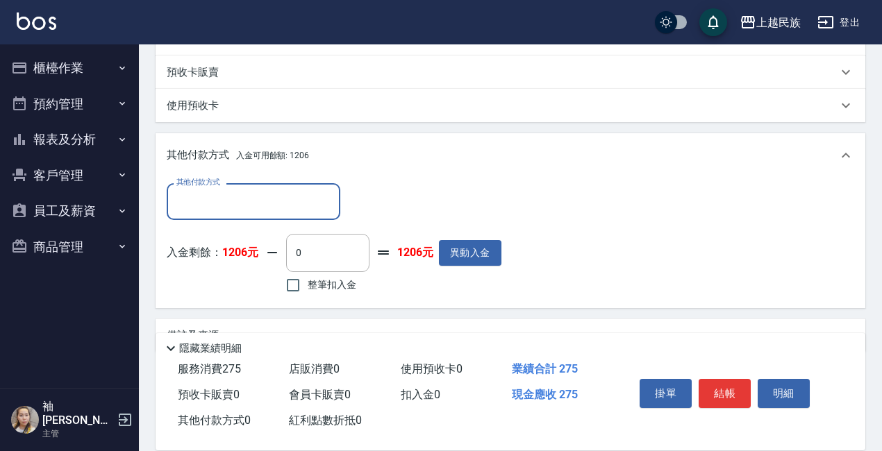
scroll to position [392, 0]
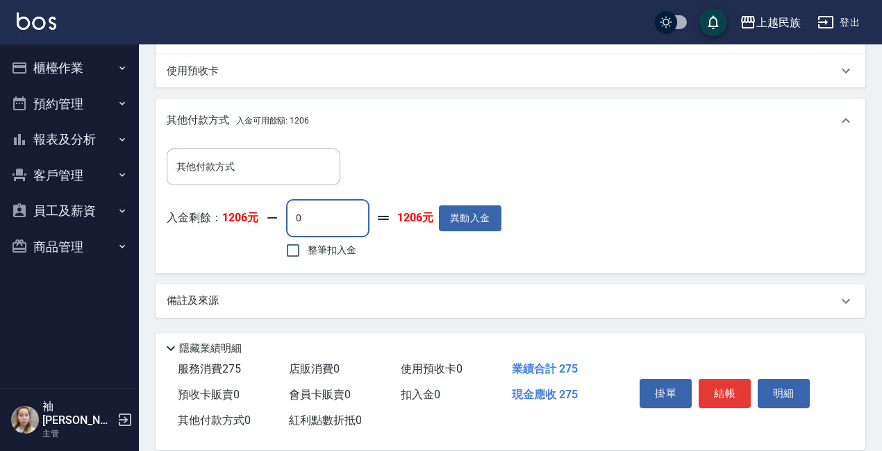
click at [310, 222] on input "0" at bounding box center [327, 217] width 83 height 37
type input "275"
drag, startPoint x: 603, startPoint y: 122, endPoint x: 605, endPoint y: 133, distance: 11.3
click at [602, 122] on div "其他付款方式 入金可用餘額: 1206" at bounding box center [502, 120] width 671 height 15
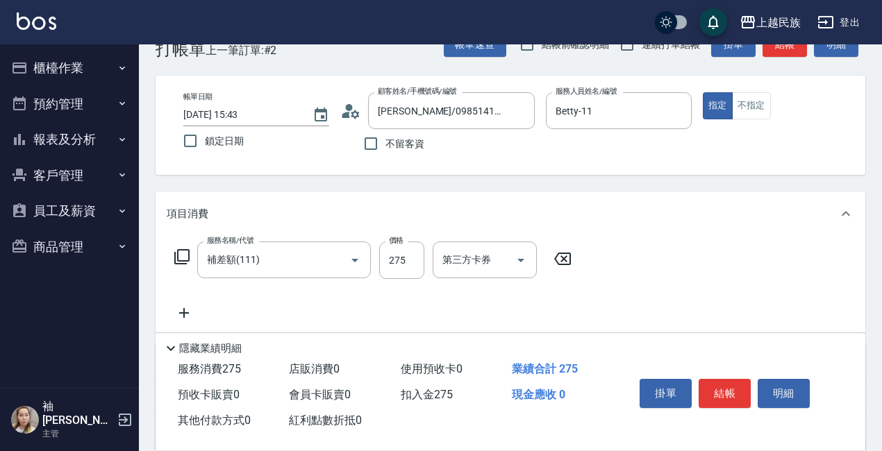
scroll to position [20, 0]
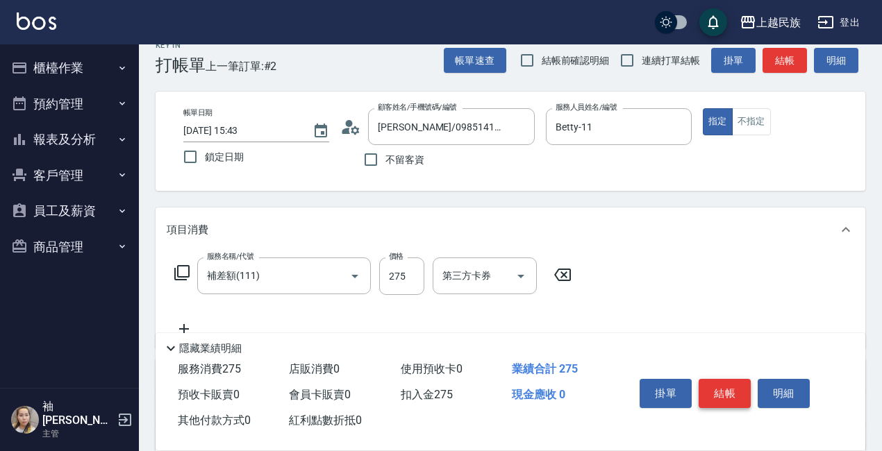
drag, startPoint x: 728, startPoint y: 387, endPoint x: 705, endPoint y: 378, distance: 24.0
click at [725, 387] on button "結帳" at bounding box center [724, 393] width 52 height 29
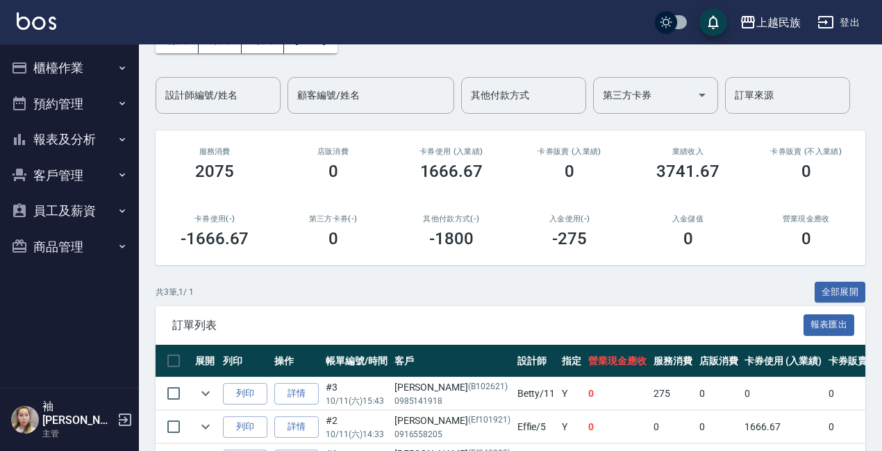
scroll to position [176, 0]
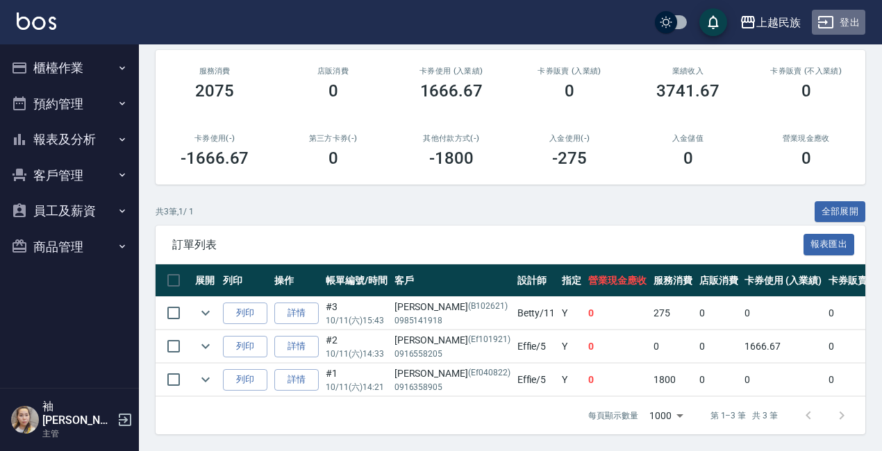
click at [844, 21] on button "登出" at bounding box center [838, 23] width 53 height 26
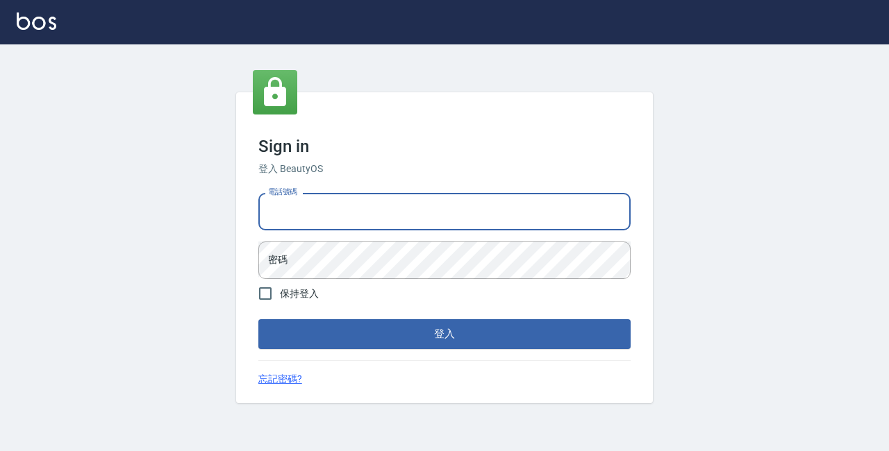
click at [293, 209] on input "電話號碼" at bounding box center [444, 211] width 372 height 37
type input "0"
click at [346, 218] on input "電話號碼" at bounding box center [444, 211] width 372 height 37
type input "89729295"
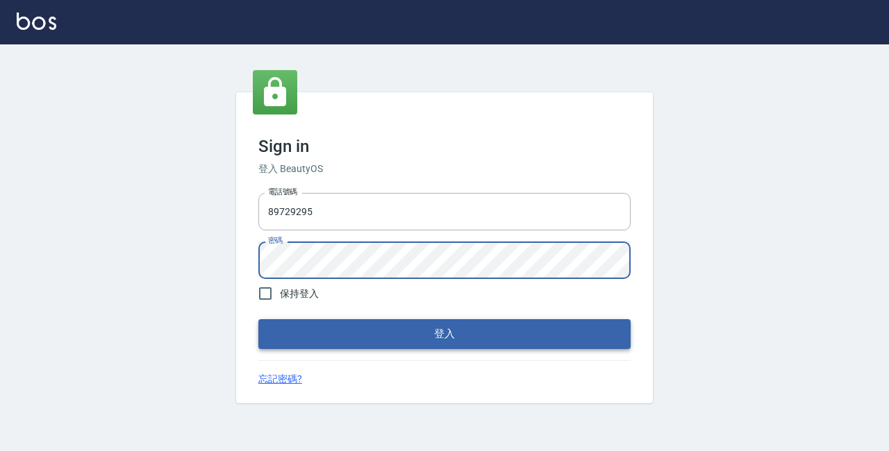
click at [469, 332] on button "登入" at bounding box center [444, 333] width 372 height 29
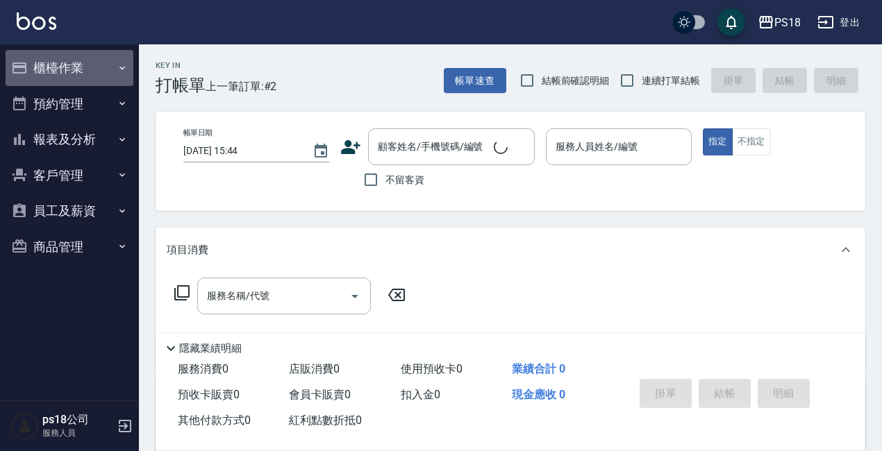
click at [47, 66] on button "櫃檯作業" at bounding box center [70, 68] width 128 height 36
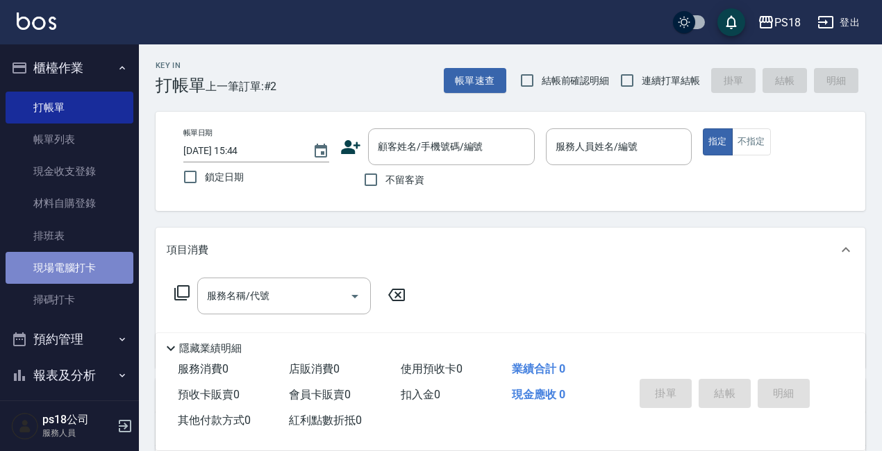
drag, startPoint x: 81, startPoint y: 262, endPoint x: 58, endPoint y: 265, distance: 23.8
click at [79, 262] on link "現場電腦打卡" at bounding box center [70, 268] width 128 height 32
